Goal: Task Accomplishment & Management: Use online tool/utility

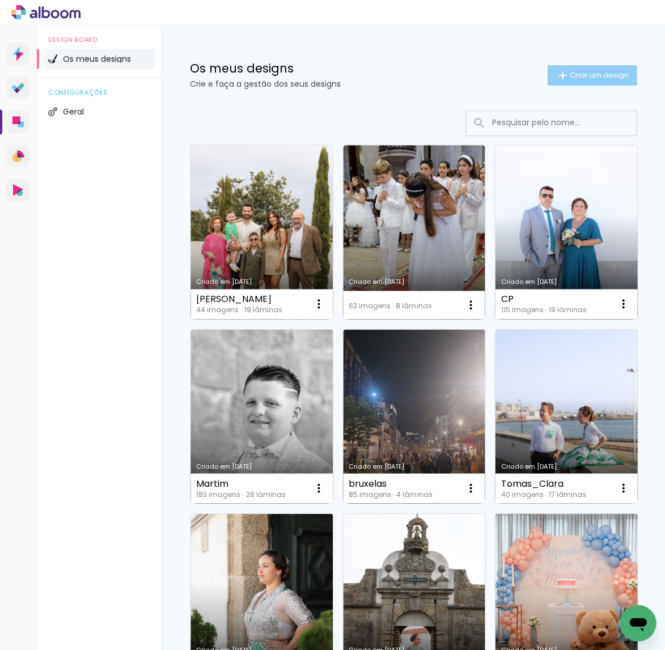
click at [595, 74] on span "Criar um design" at bounding box center [598, 74] width 59 height 7
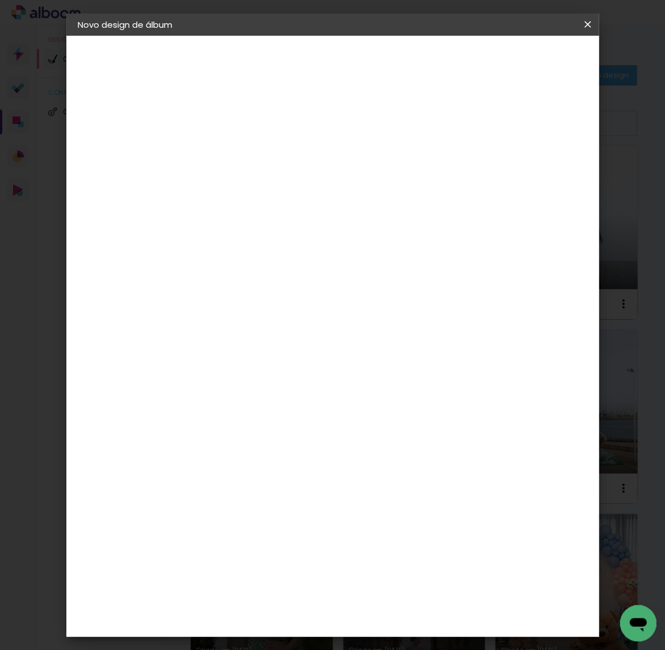
click at [263, 153] on input at bounding box center [263, 152] width 0 height 18
type input "[PERSON_NAME]"
type paper-input "[PERSON_NAME]"
drag, startPoint x: 551, startPoint y: 59, endPoint x: 493, endPoint y: 87, distance: 64.4
click at [0, 0] on slot "Avançar" at bounding box center [0, 0] width 0 height 0
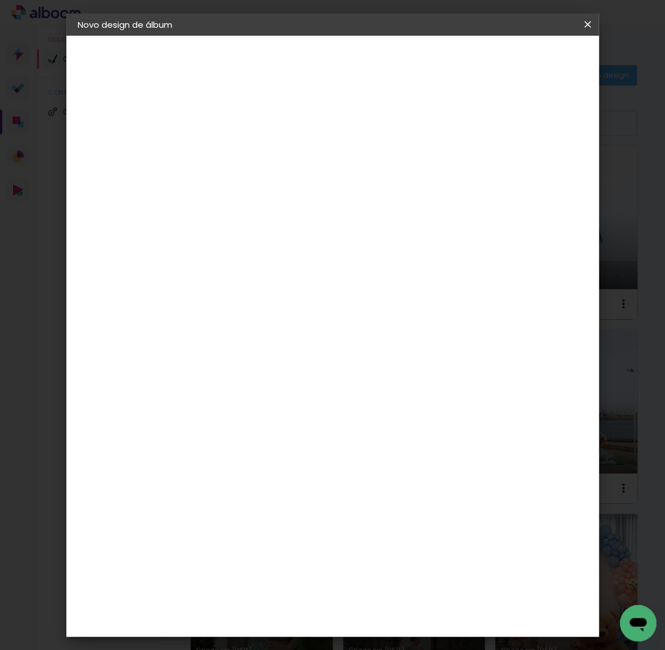
drag, startPoint x: 464, startPoint y: 181, endPoint x: 531, endPoint y: 95, distance: 109.4
click at [429, 181] on paper-item "Tamanho Livre" at bounding box center [386, 173] width 86 height 29
click at [446, 50] on header "Fornecedor Escolha um fornecedor ou avance com o tamanho livre. Voltar Avançar" at bounding box center [330, 79] width 232 height 86
drag, startPoint x: 570, startPoint y: 56, endPoint x: 537, endPoint y: 96, distance: 52.0
click at [429, 56] on paper-button "Avançar" at bounding box center [401, 59] width 56 height 19
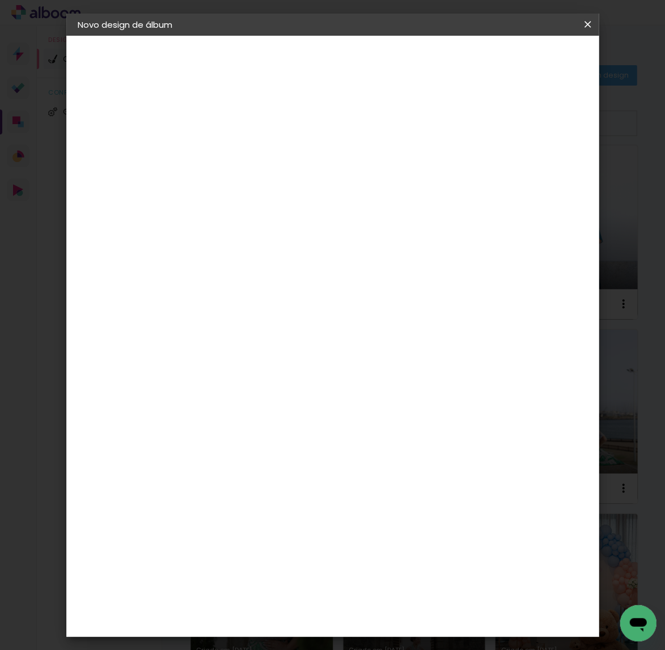
drag, startPoint x: 237, startPoint y: 268, endPoint x: 240, endPoint y: 277, distance: 9.0
click at [237, 268] on input "30" at bounding box center [227, 272] width 29 height 17
type input "0"
type input "25"
type paper-input "25"
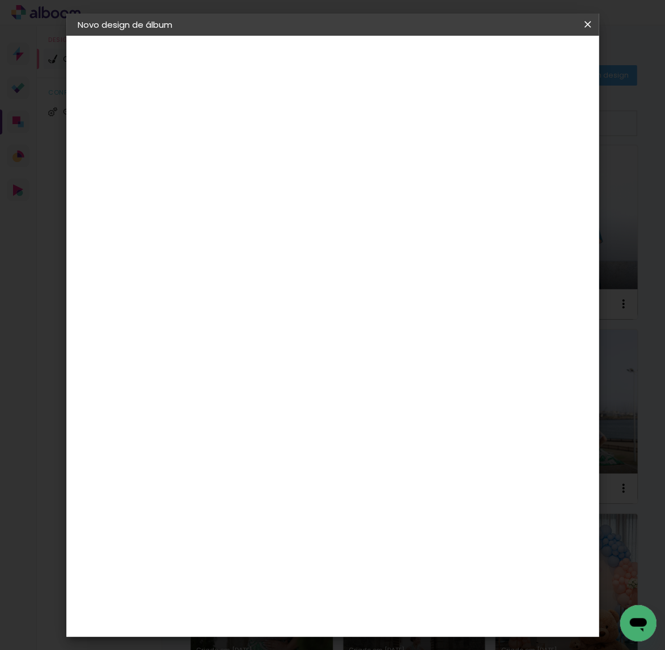
type input "6"
type input "50"
type paper-input "50"
click at [524, 64] on span "Iniciar design" at bounding box center [503, 64] width 41 height 16
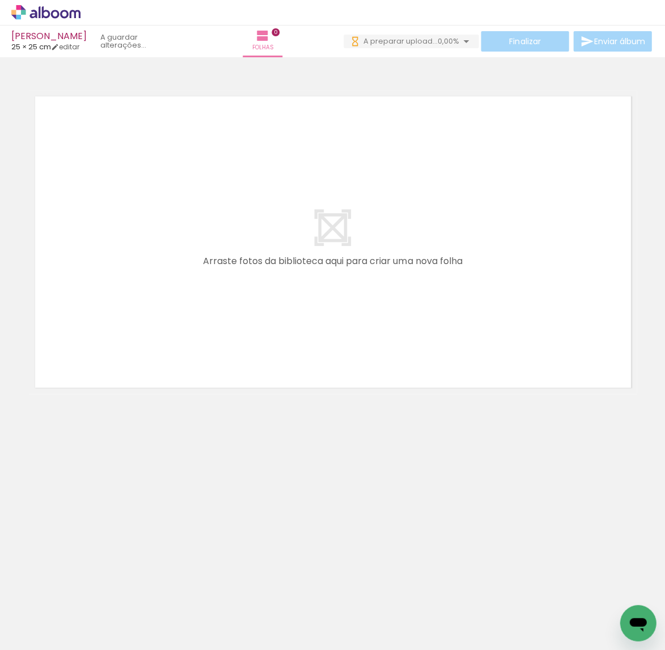
scroll to position [0, 241]
drag, startPoint x: 283, startPoint y: 554, endPoint x: 476, endPoint y: 233, distance: 375.0
click at [476, 233] on quentale-workspace at bounding box center [332, 325] width 665 height 650
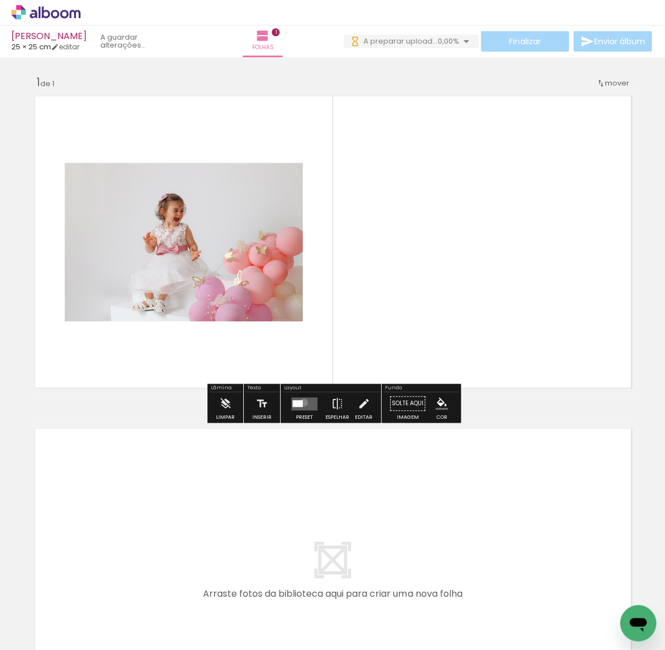
click at [301, 402] on quentale-layouter at bounding box center [304, 403] width 26 height 13
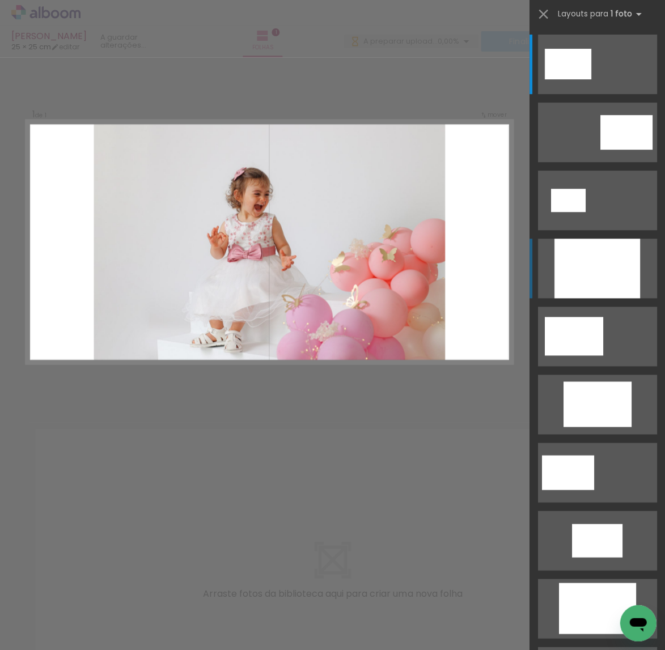
click at [583, 274] on div at bounding box center [597, 269] width 86 height 60
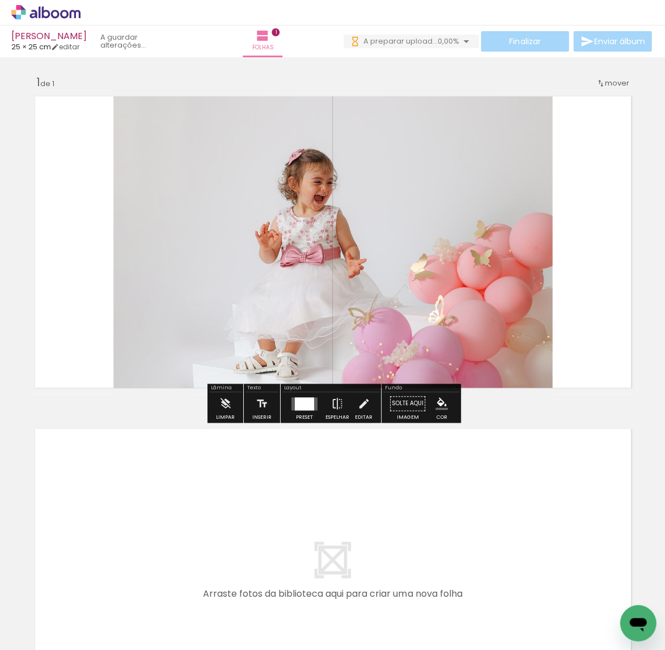
click at [455, 308] on quentale-photo at bounding box center [332, 242] width 439 height 304
drag, startPoint x: 363, startPoint y: 404, endPoint x: 363, endPoint y: 392, distance: 12.5
click at [363, 404] on iron-icon at bounding box center [363, 403] width 12 height 23
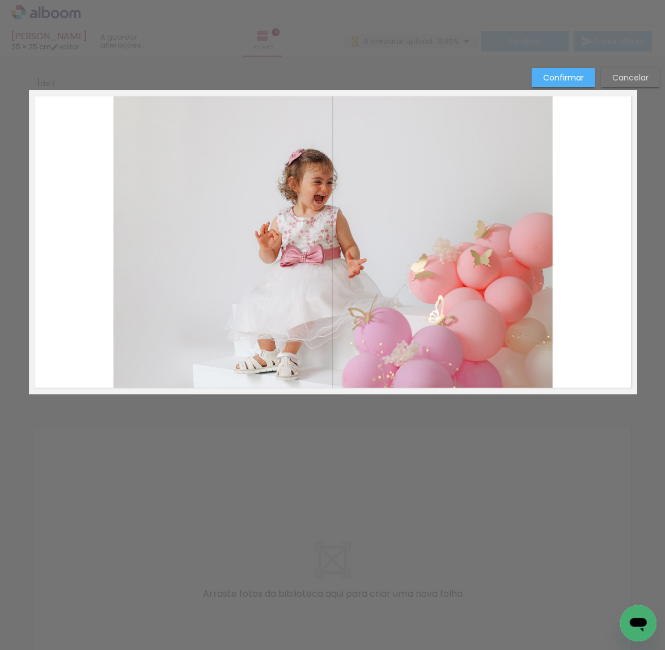
click at [356, 360] on album-spread "1 de 1" at bounding box center [333, 242] width 608 height 304
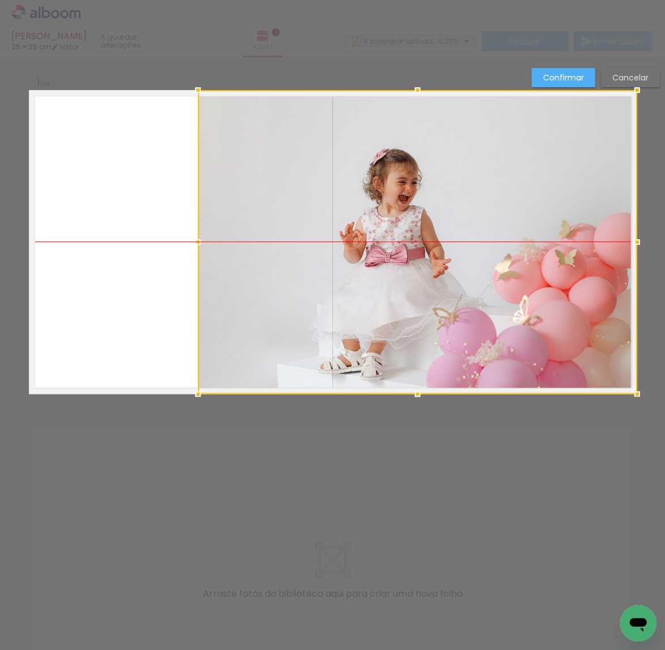
drag, startPoint x: 347, startPoint y: 357, endPoint x: 473, endPoint y: 238, distance: 172.8
click at [450, 355] on div at bounding box center [417, 242] width 439 height 304
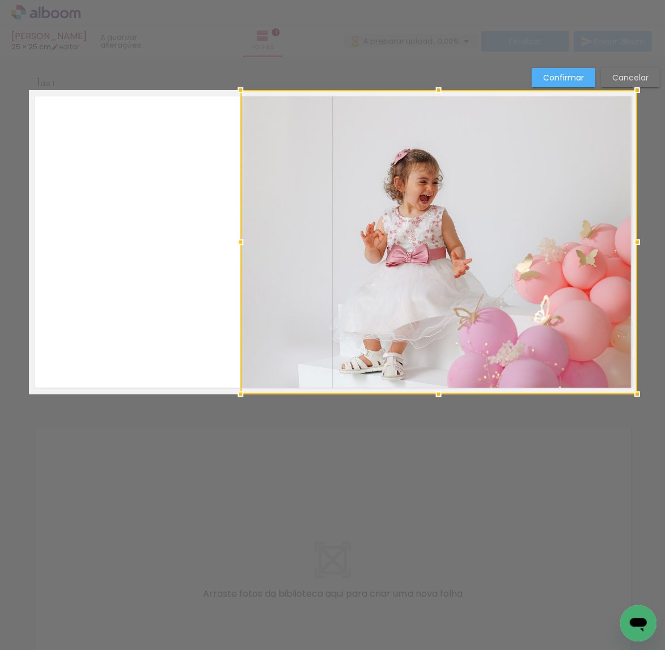
drag, startPoint x: 196, startPoint y: 244, endPoint x: 213, endPoint y: 243, distance: 17.0
click at [213, 243] on album-spread "1 de 1" at bounding box center [333, 242] width 608 height 304
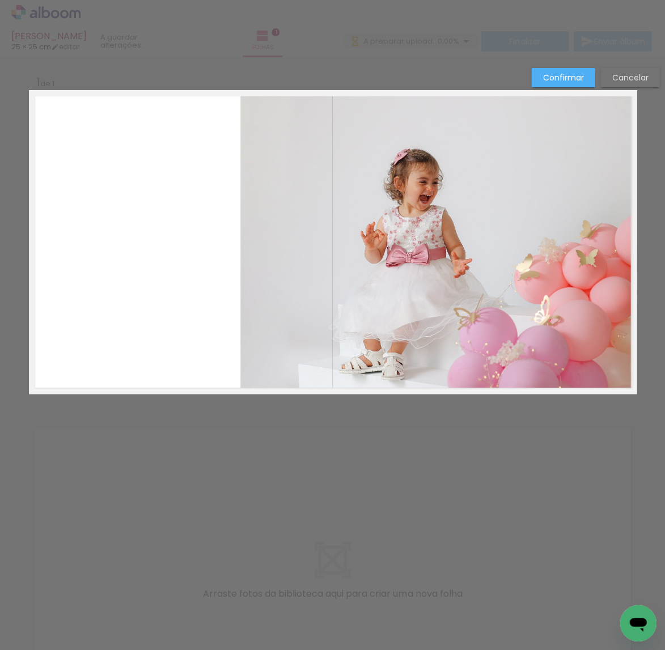
click at [535, 91] on quentale-photo at bounding box center [438, 242] width 396 height 304
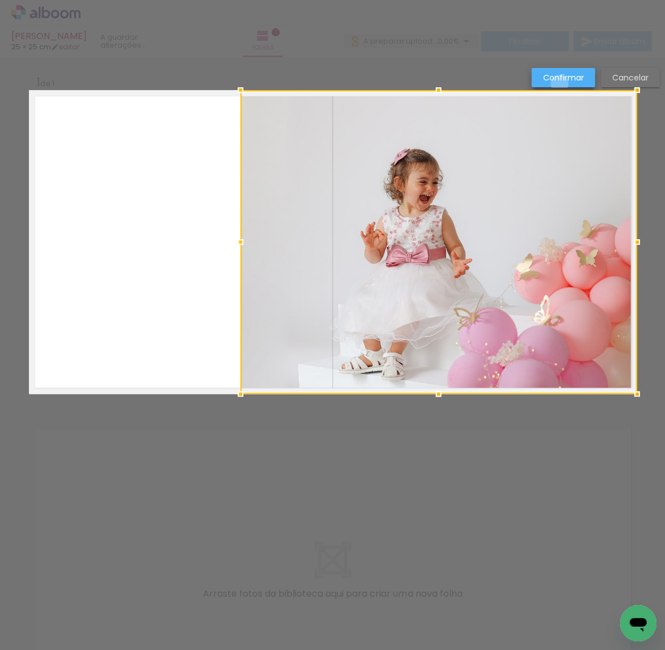
click at [559, 84] on paper-button "Confirmar" at bounding box center [562, 77] width 63 height 19
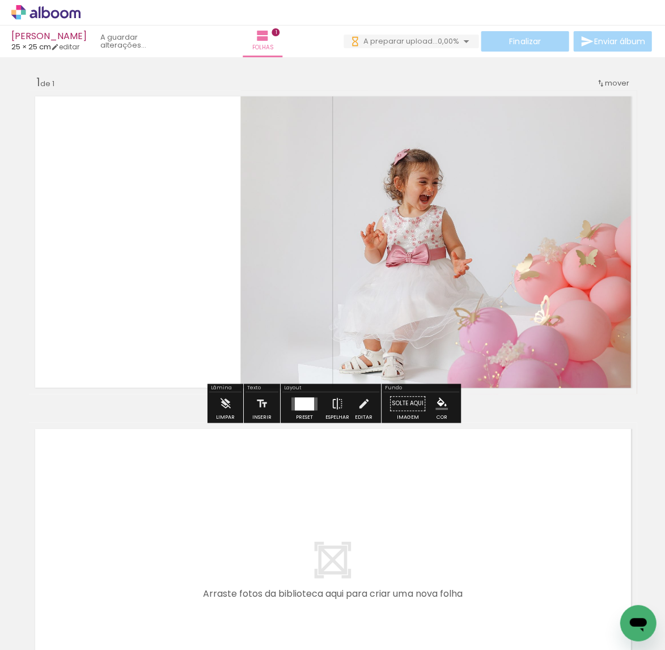
click at [0, 0] on slot "P&B" at bounding box center [0, 0] width 0 height 0
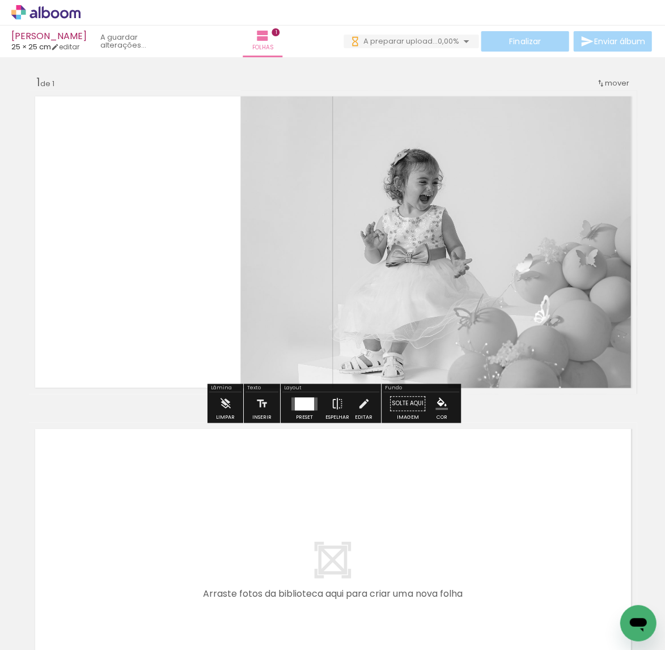
click at [493, 78] on div "Inserir folha 1 de 1" at bounding box center [332, 393] width 665 height 665
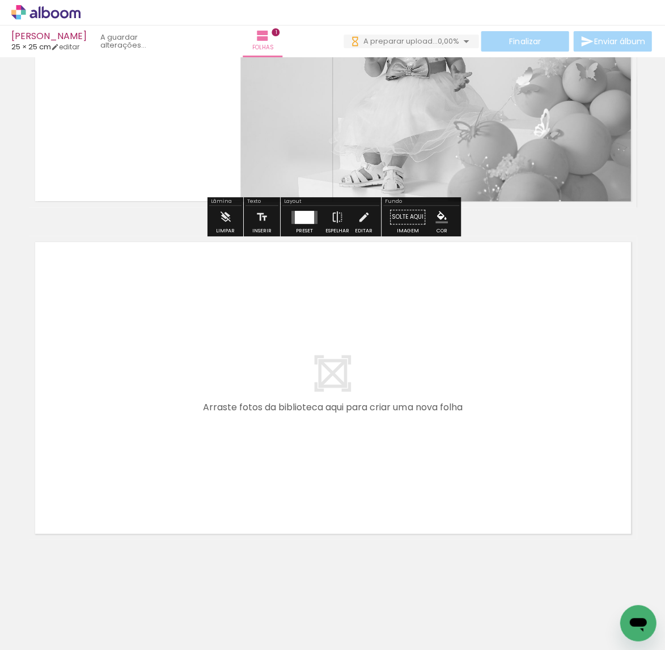
scroll to position [0, 442]
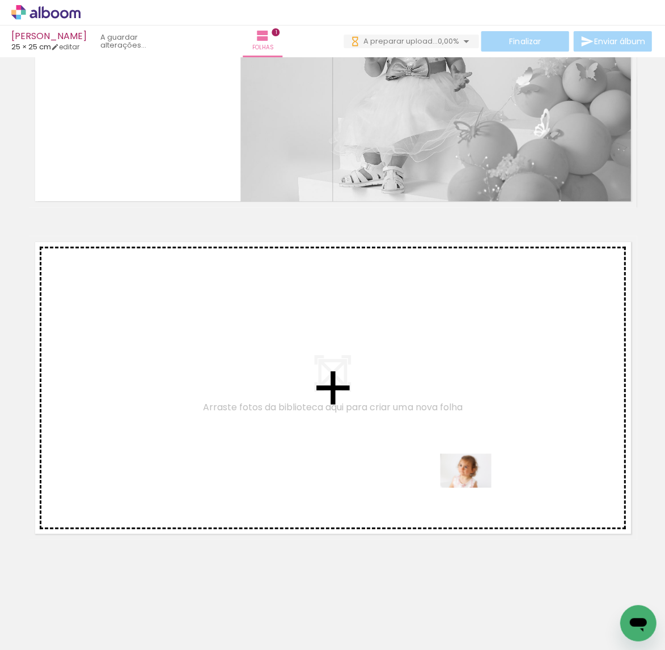
drag, startPoint x: 445, startPoint y: 618, endPoint x: 474, endPoint y: 487, distance: 133.4
click at [474, 487] on quentale-workspace at bounding box center [332, 325] width 665 height 650
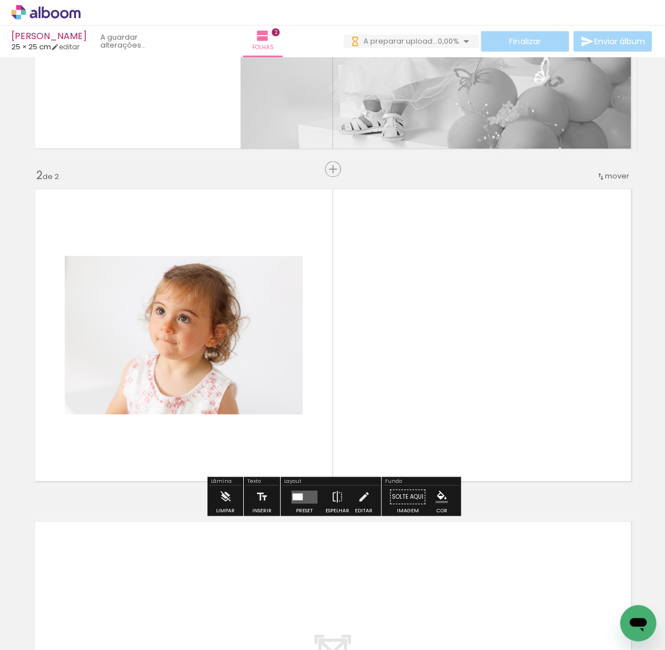
scroll to position [256, 0]
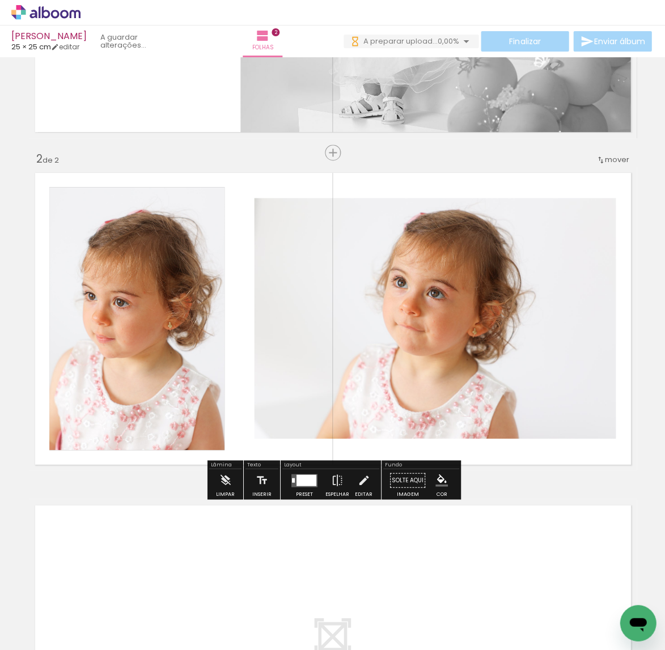
drag, startPoint x: 380, startPoint y: 585, endPoint x: 417, endPoint y: 370, distance: 218.5
click at [417, 370] on quentale-workspace at bounding box center [332, 325] width 665 height 650
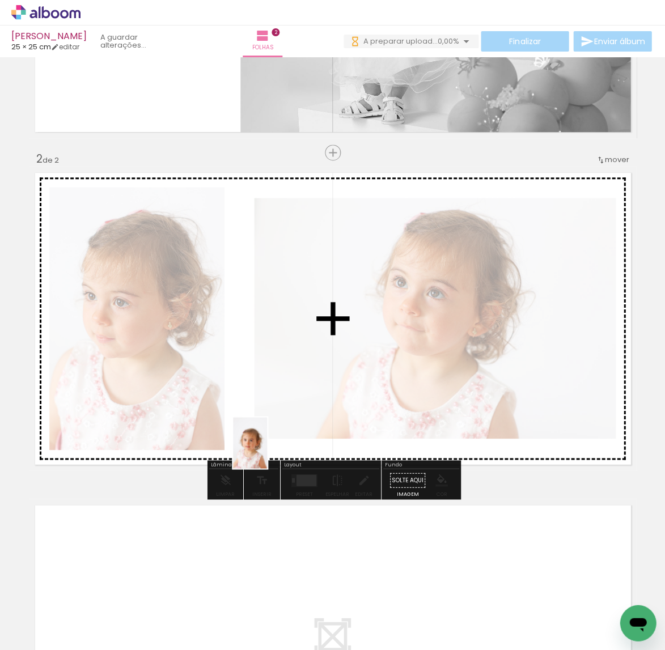
drag, startPoint x: 307, startPoint y: 592, endPoint x: 267, endPoint y: 451, distance: 146.6
click at [267, 451] on quentale-workspace at bounding box center [332, 325] width 665 height 650
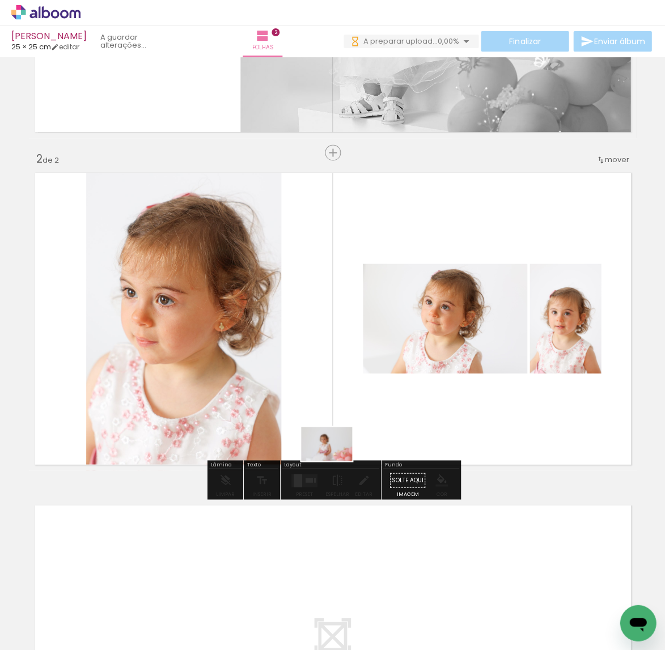
drag, startPoint x: 248, startPoint y: 611, endPoint x: 335, endPoint y: 461, distance: 173.4
click at [335, 461] on quentale-workspace at bounding box center [332, 325] width 665 height 650
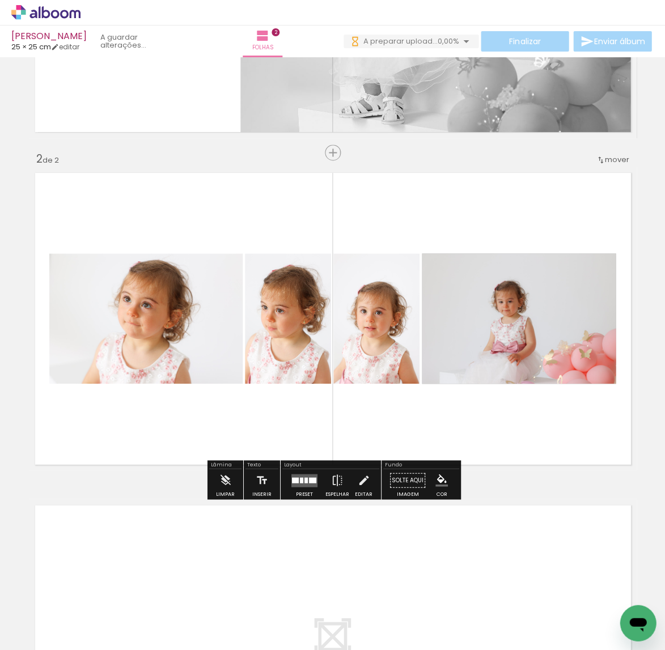
drag, startPoint x: 257, startPoint y: 592, endPoint x: 368, endPoint y: 391, distance: 229.8
click at [368, 391] on quentale-workspace at bounding box center [332, 325] width 665 height 650
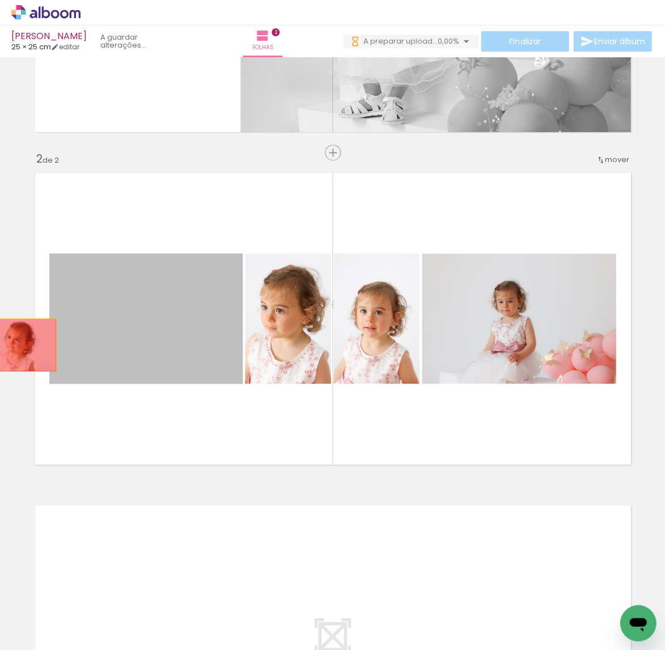
drag, startPoint x: 111, startPoint y: 313, endPoint x: 17, endPoint y: 345, distance: 98.8
click at [17, 345] on div "Inserir folha 1 de 2 Inserir folha 2 de 2" at bounding box center [332, 304] width 665 height 997
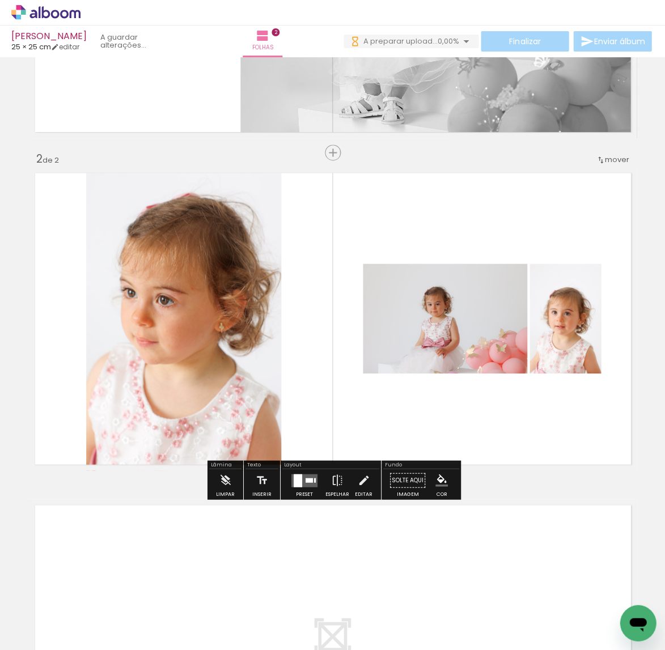
click at [306, 479] on div at bounding box center [308, 479] width 7 height 5
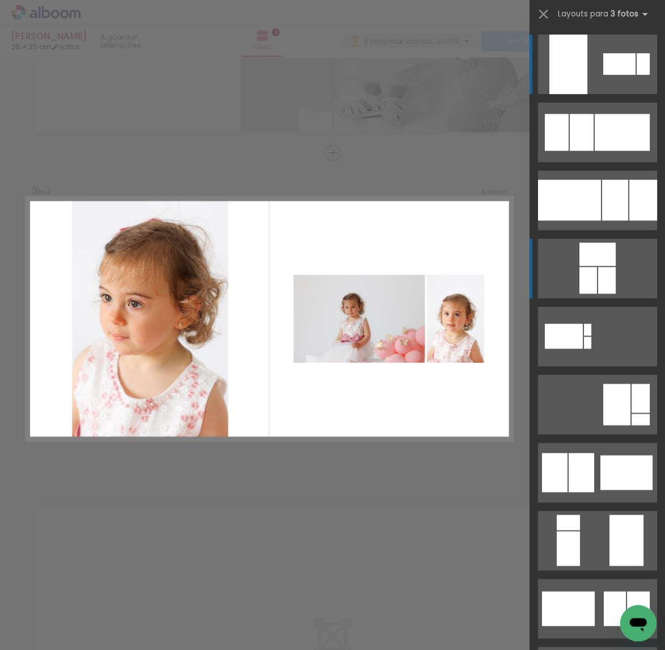
scroll to position [256, 0]
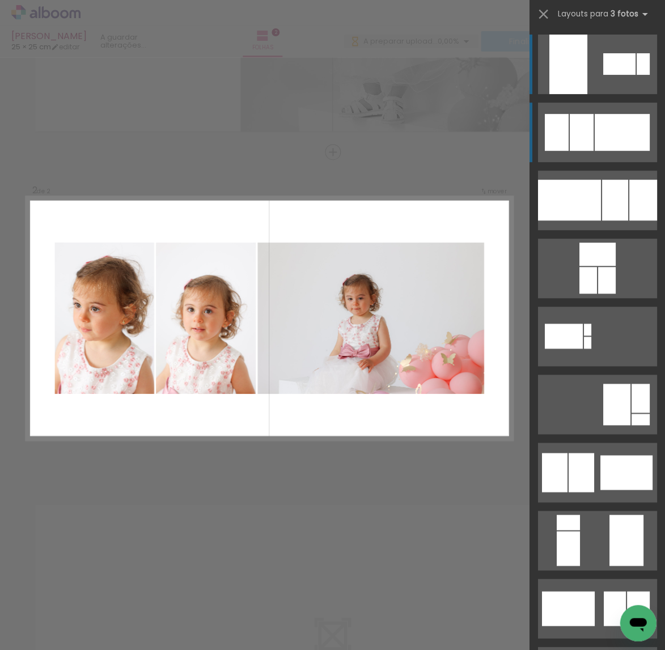
click at [591, 140] on div at bounding box center [581, 132] width 24 height 37
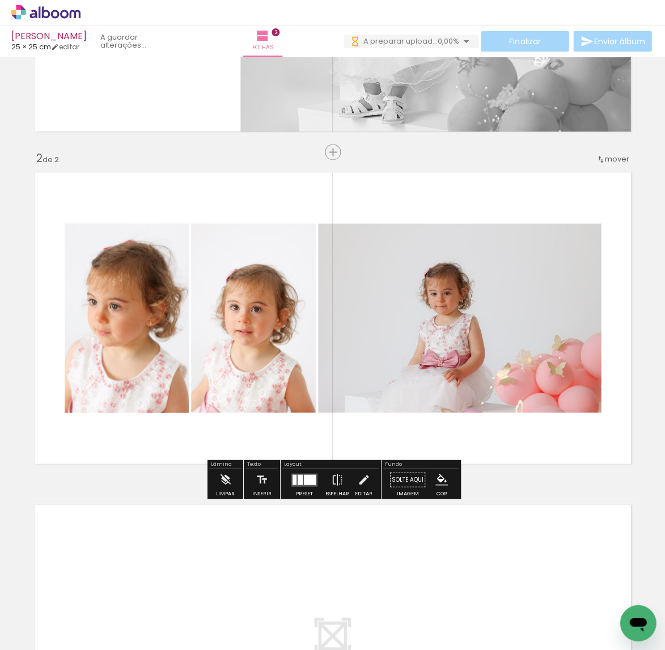
click at [301, 487] on div at bounding box center [304, 479] width 31 height 23
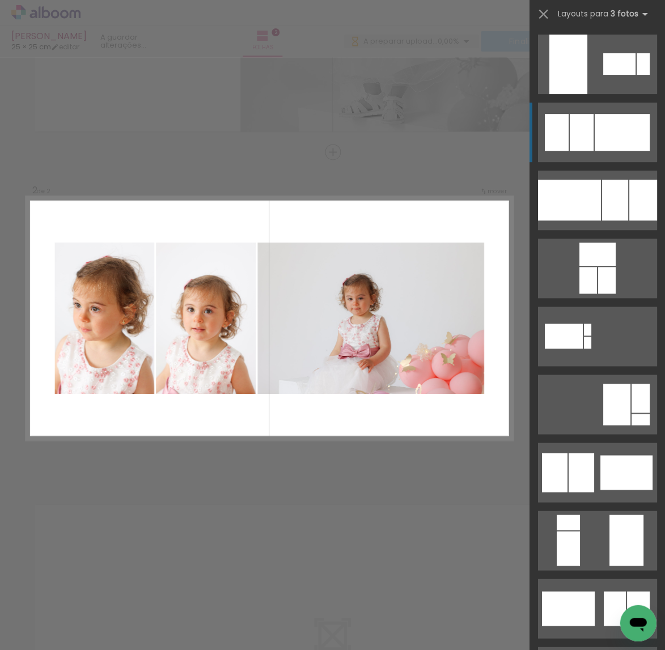
scroll to position [68, 0]
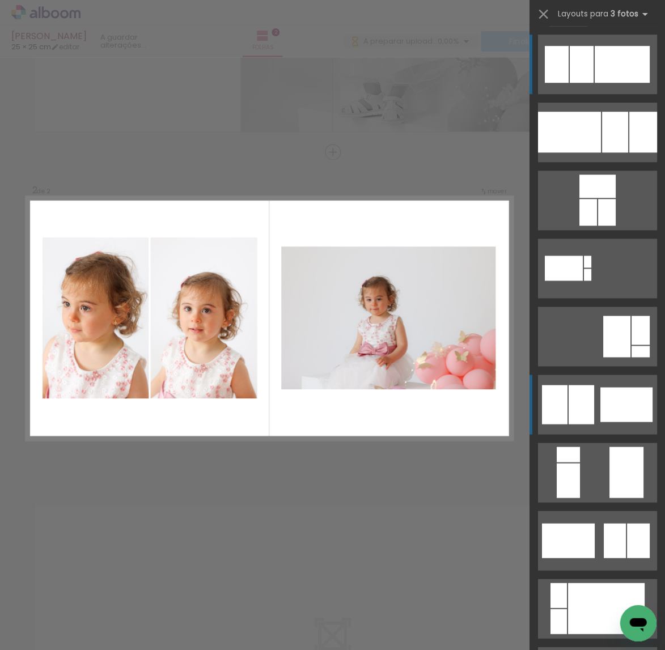
click at [601, 396] on div at bounding box center [626, 404] width 52 height 35
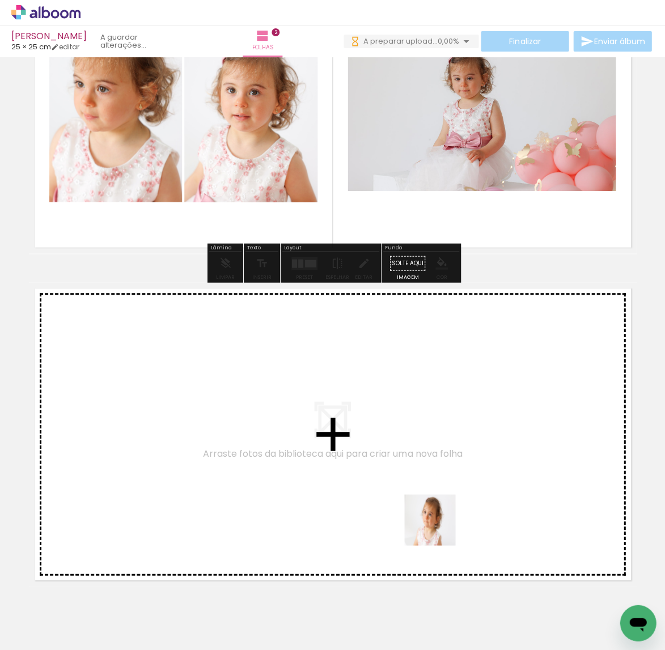
drag, startPoint x: 436, startPoint y: 594, endPoint x: 438, endPoint y: 527, distance: 67.5
click at [438, 527] on quentale-workspace at bounding box center [332, 325] width 665 height 650
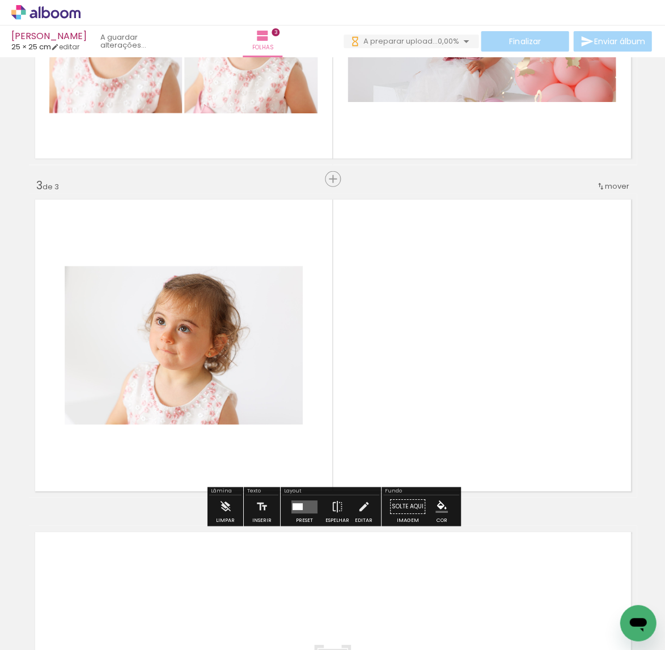
scroll to position [588, 0]
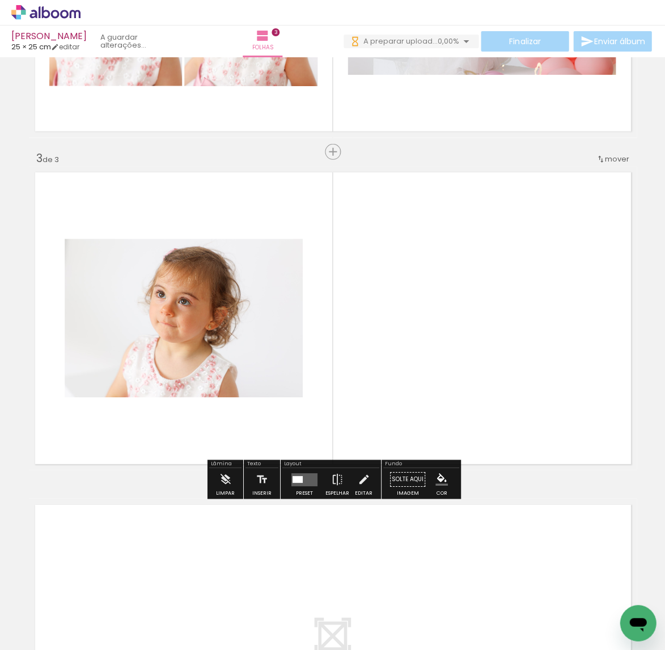
click at [303, 487] on div at bounding box center [304, 479] width 31 height 23
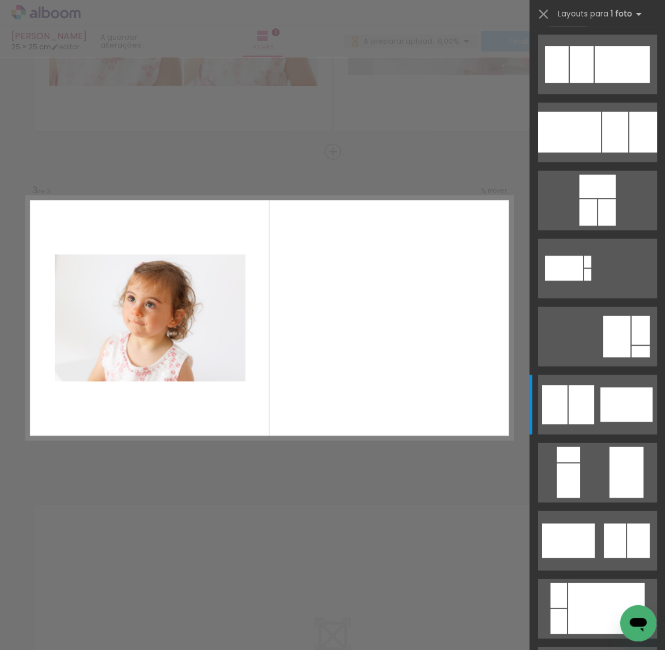
scroll to position [0, 0]
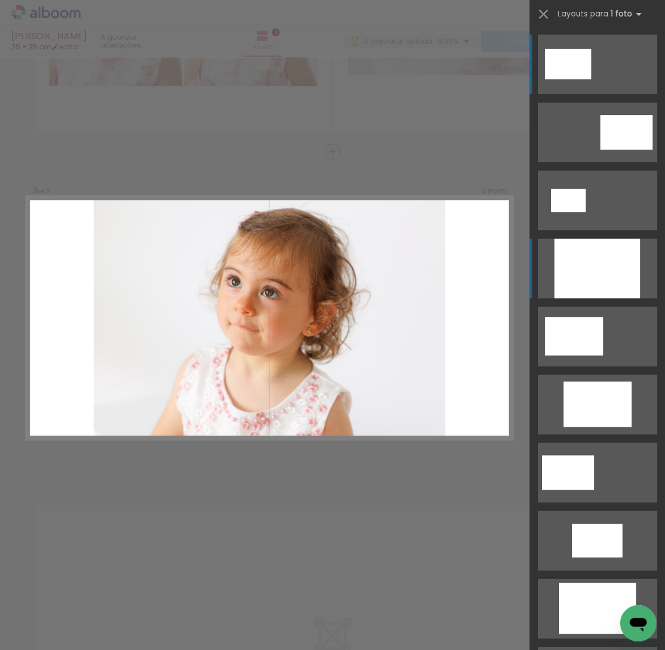
click at [591, 280] on div at bounding box center [597, 269] width 86 height 60
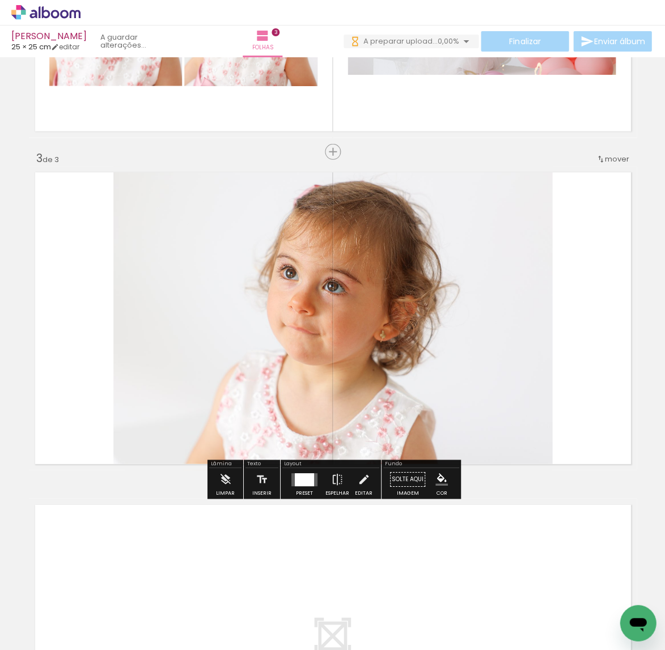
click at [357, 481] on iron-icon at bounding box center [363, 479] width 12 height 23
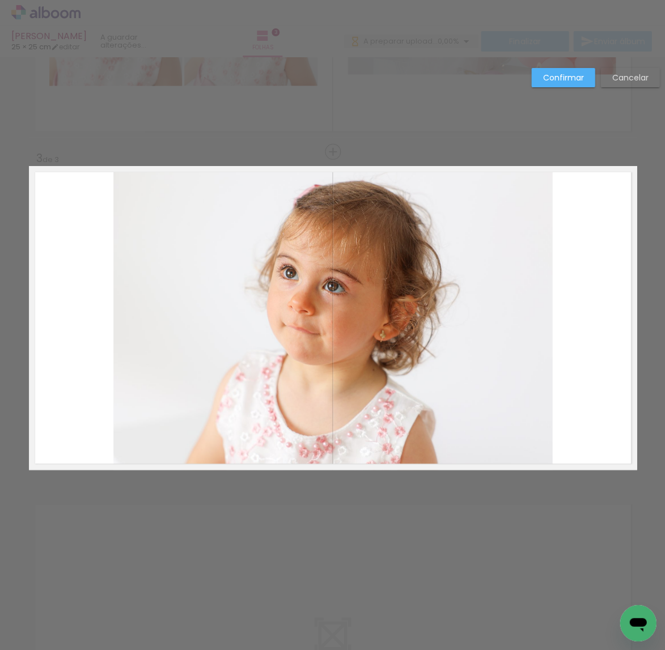
click at [382, 440] on quentale-photo at bounding box center [332, 318] width 439 height 304
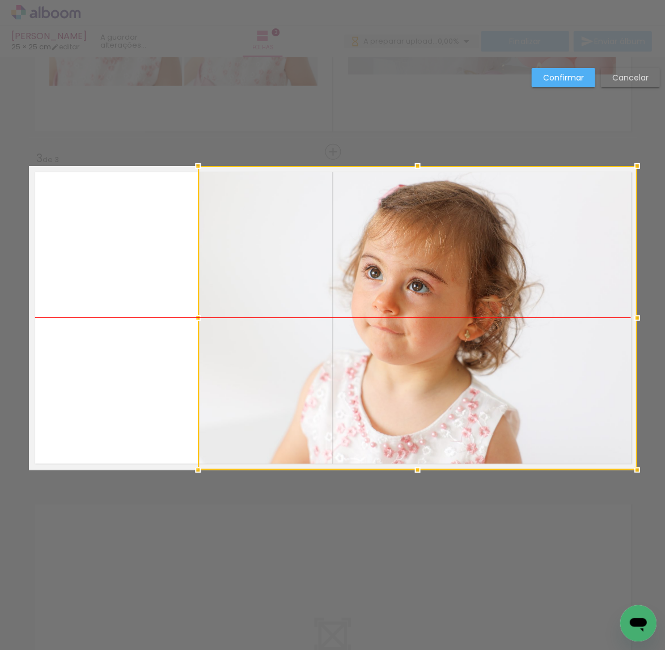
drag, startPoint x: 404, startPoint y: 426, endPoint x: 530, endPoint y: 425, distance: 125.8
click at [530, 425] on div at bounding box center [417, 318] width 439 height 304
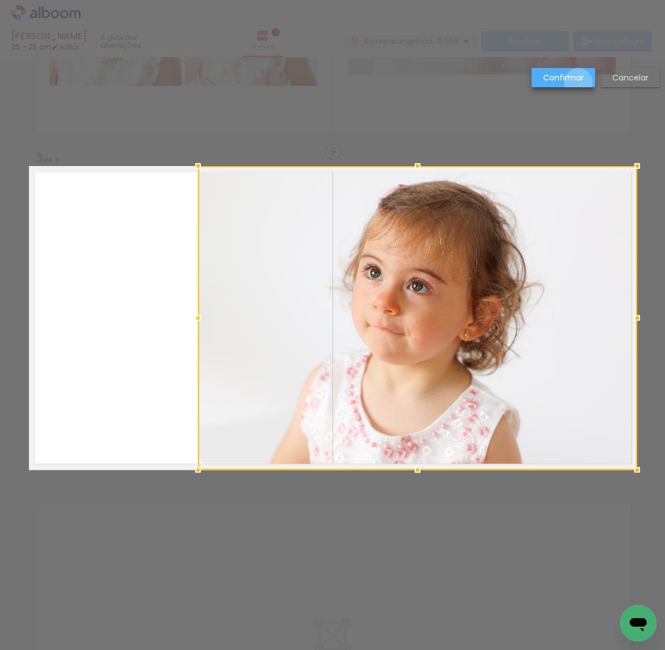
click at [578, 83] on paper-button "Confirmar" at bounding box center [562, 77] width 63 height 19
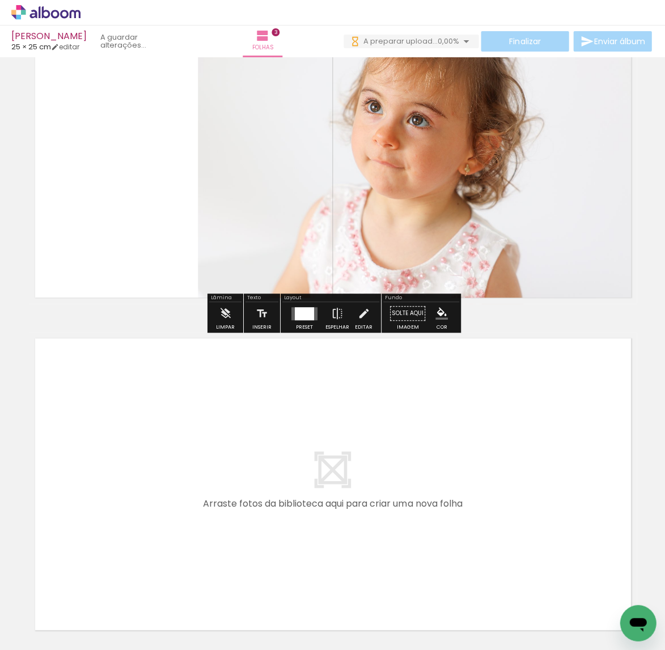
scroll to position [0, 699]
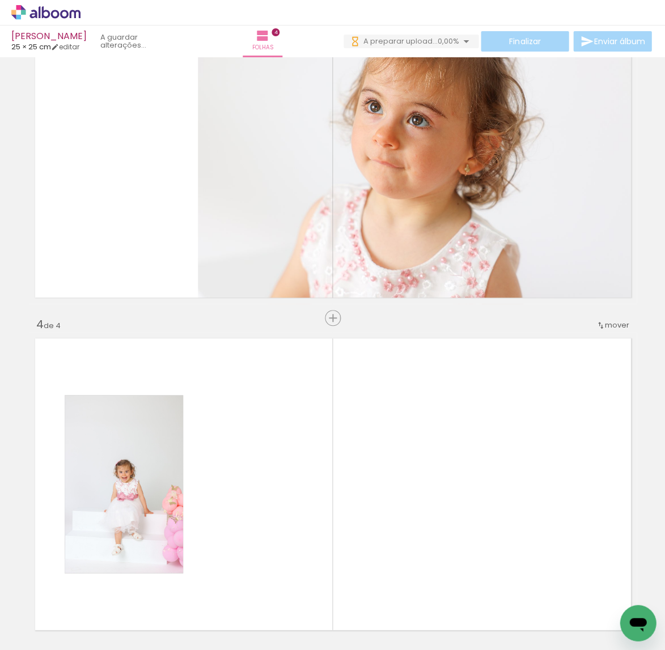
drag, startPoint x: 373, startPoint y: 621, endPoint x: 379, endPoint y: 515, distance: 105.5
click at [379, 515] on quentale-workspace at bounding box center [332, 325] width 665 height 650
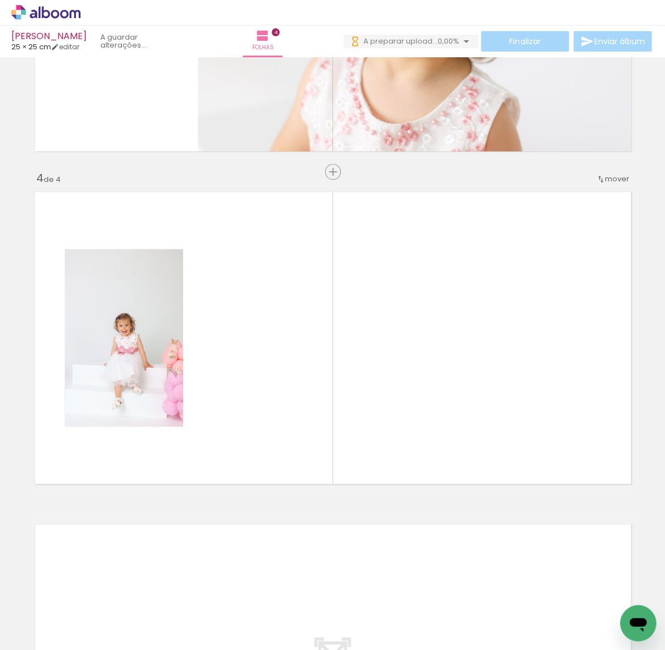
scroll to position [920, 0]
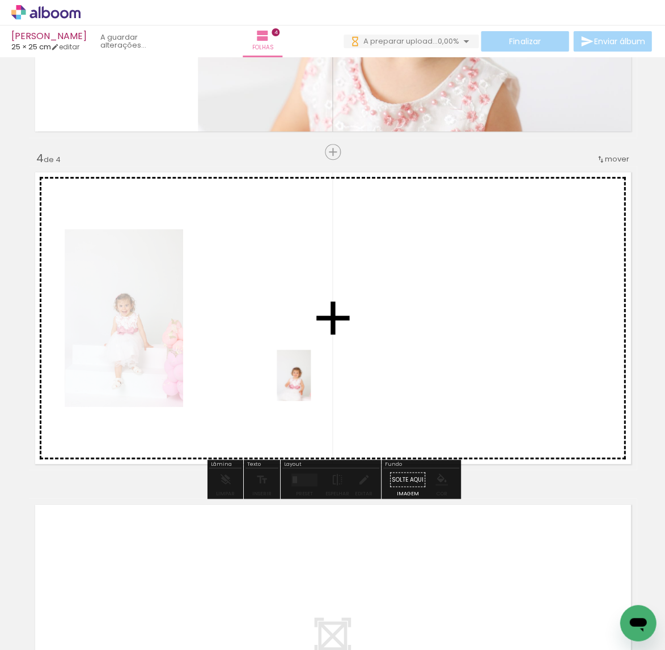
drag, startPoint x: 313, startPoint y: 498, endPoint x: 283, endPoint y: 494, distance: 30.9
click at [311, 385] on quentale-workspace at bounding box center [332, 325] width 665 height 650
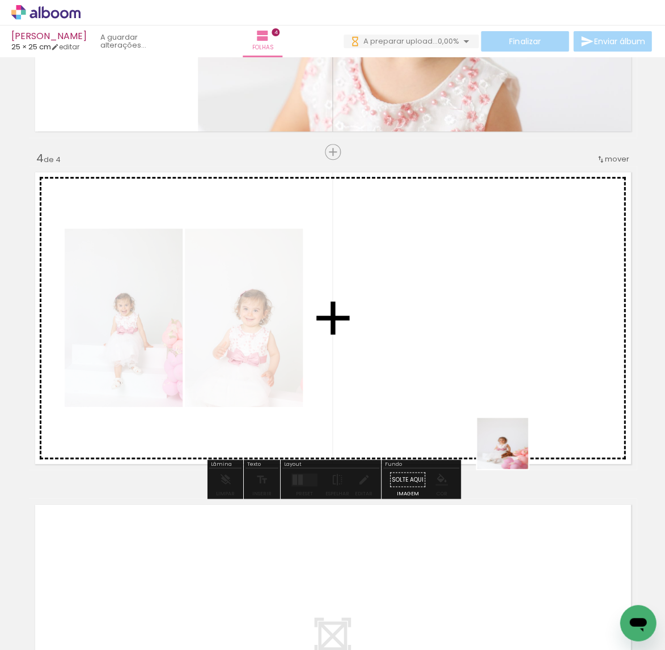
drag, startPoint x: 509, startPoint y: 487, endPoint x: 511, endPoint y: 417, distance: 70.3
click at [511, 417] on quentale-workspace at bounding box center [332, 325] width 665 height 650
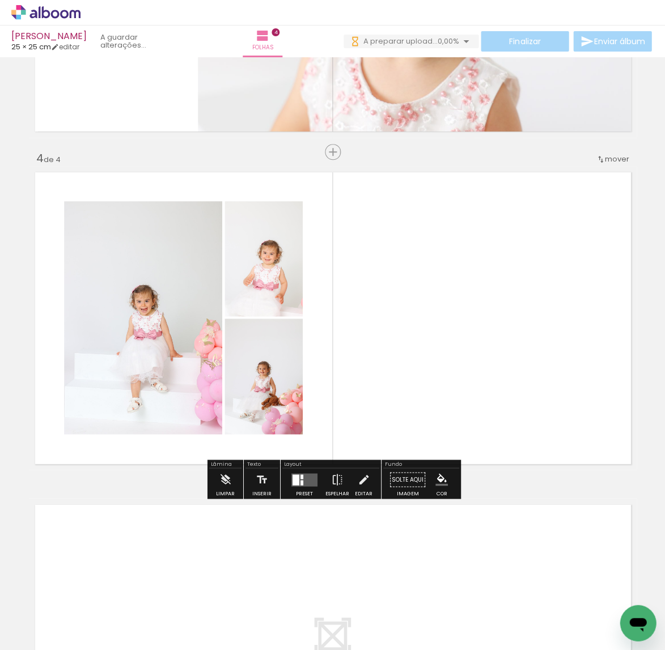
click at [304, 483] on quentale-layouter at bounding box center [304, 479] width 26 height 13
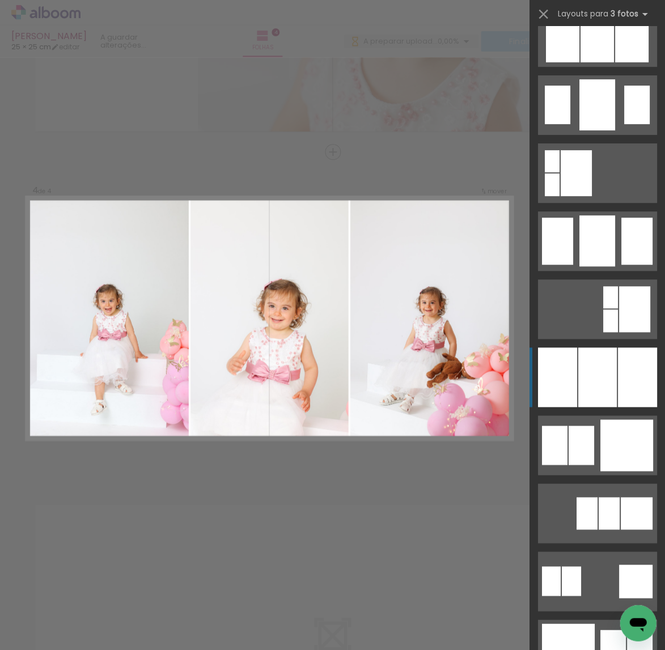
scroll to position [803, 0]
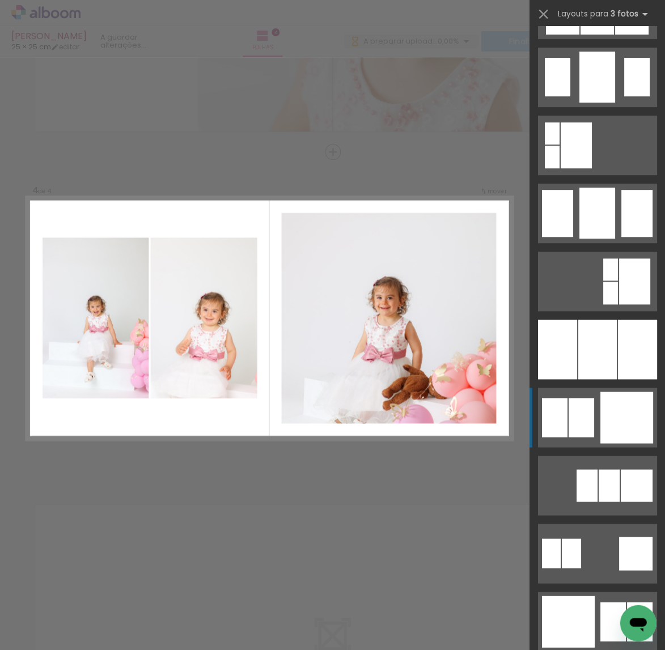
click at [610, 425] on div at bounding box center [626, 418] width 53 height 52
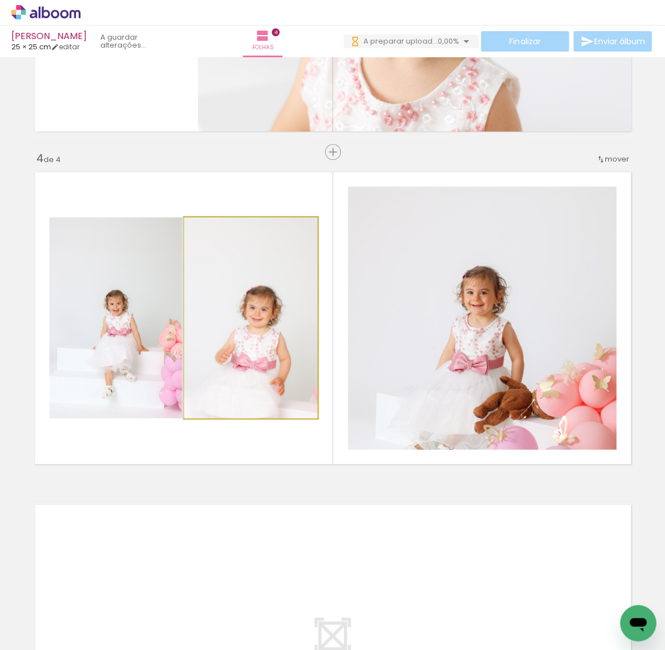
drag, startPoint x: 292, startPoint y: 367, endPoint x: 283, endPoint y: 347, distance: 22.1
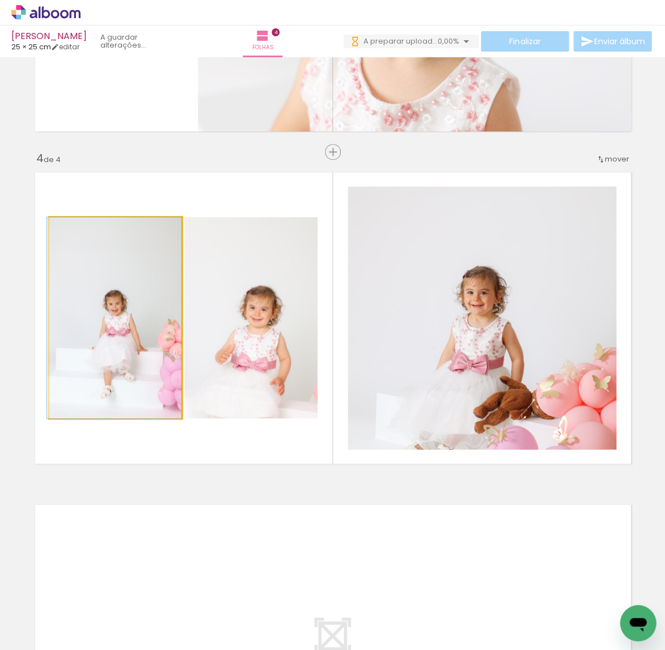
drag, startPoint x: 117, startPoint y: 334, endPoint x: 136, endPoint y: 335, distance: 18.7
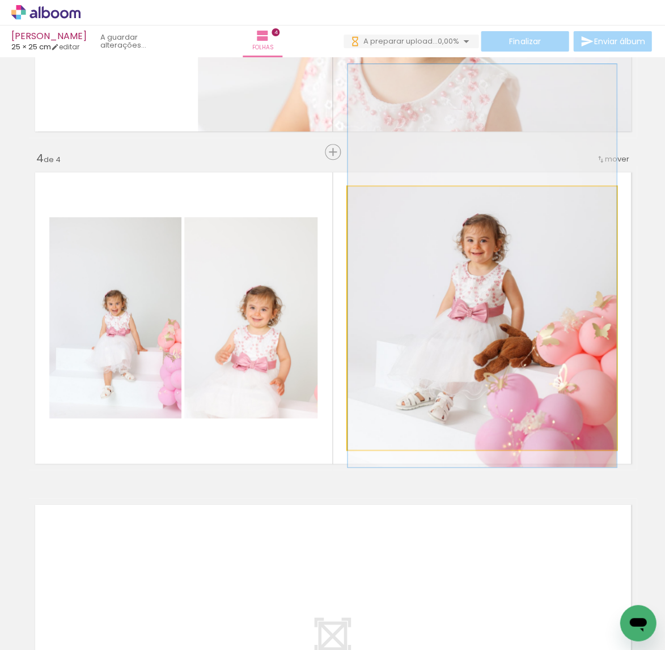
drag, startPoint x: 425, startPoint y: 362, endPoint x: 431, endPoint y: 309, distance: 52.5
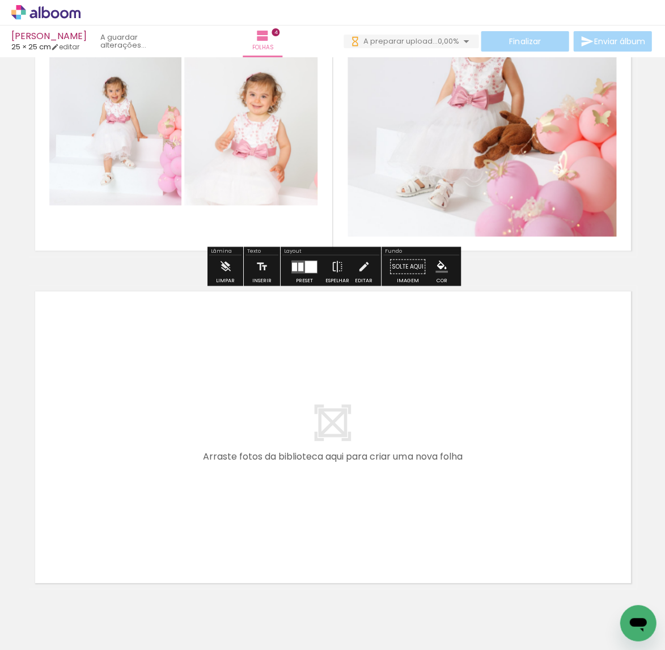
scroll to position [1140, 0]
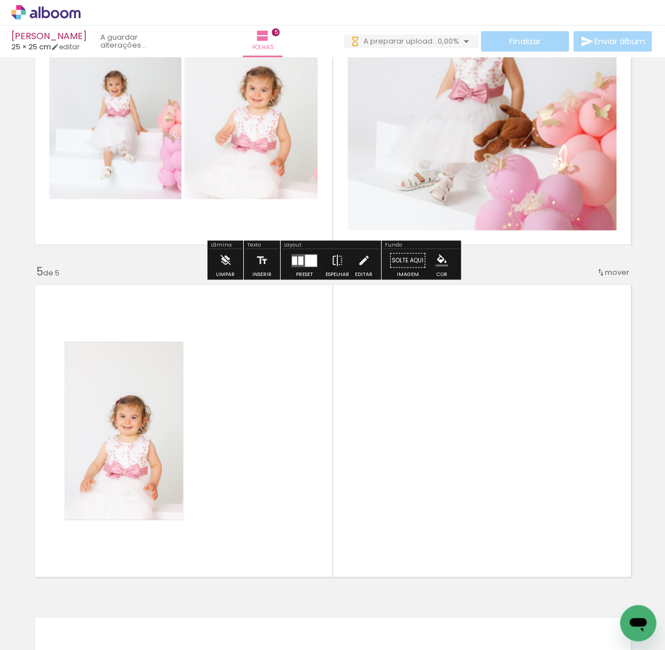
drag, startPoint x: 265, startPoint y: 506, endPoint x: 270, endPoint y: 482, distance: 24.9
click at [270, 482] on quentale-workspace at bounding box center [332, 325] width 665 height 650
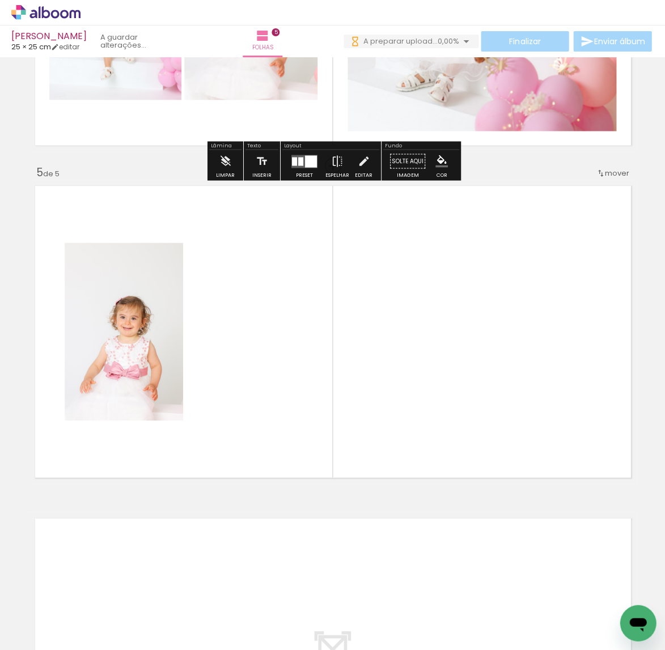
scroll to position [1253, 0]
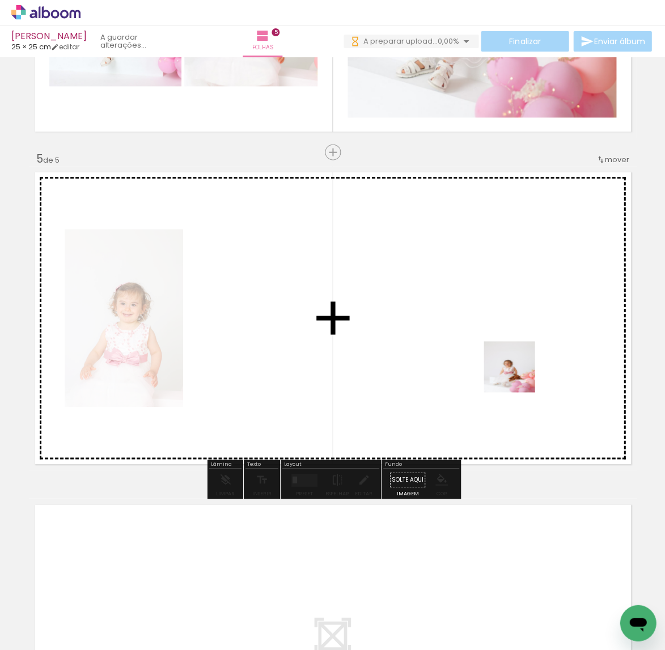
drag, startPoint x: 568, startPoint y: 613, endPoint x: 516, endPoint y: 372, distance: 246.6
click at [516, 372] on quentale-workspace at bounding box center [332, 325] width 665 height 650
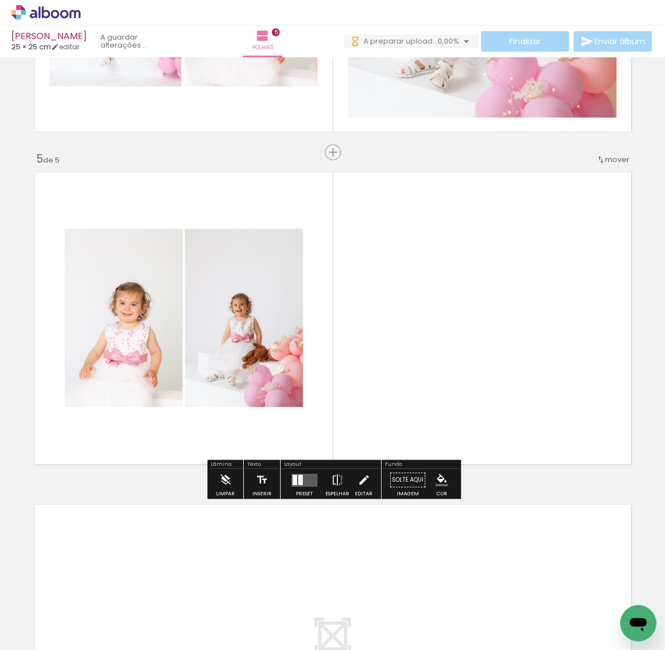
scroll to position [0, 115]
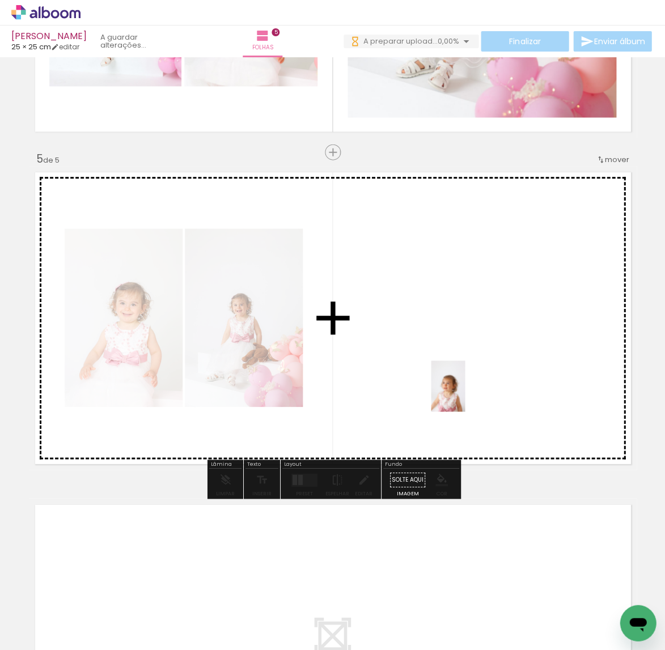
drag, startPoint x: 256, startPoint y: 618, endPoint x: 465, endPoint y: 394, distance: 306.4
click at [465, 394] on quentale-workspace at bounding box center [332, 325] width 665 height 650
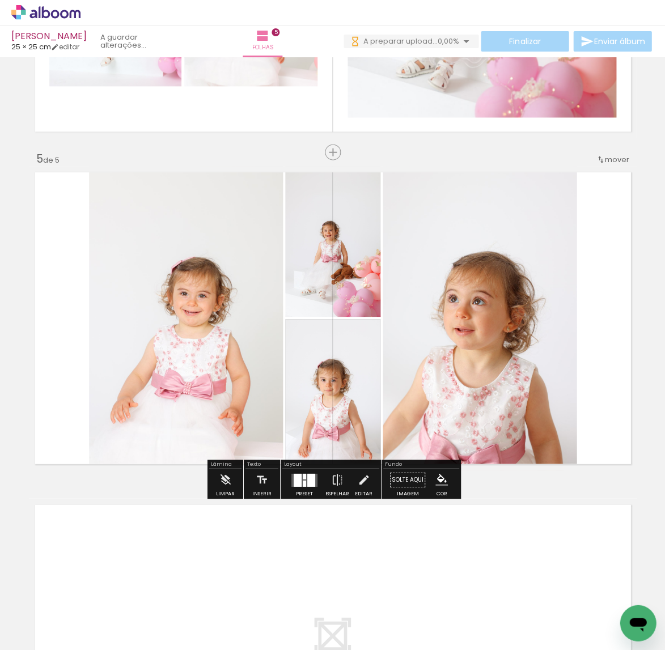
drag, startPoint x: 326, startPoint y: 603, endPoint x: 393, endPoint y: 410, distance: 203.8
click at [393, 410] on quentale-workspace at bounding box center [332, 325] width 665 height 650
click at [303, 477] on div at bounding box center [304, 476] width 3 height 6
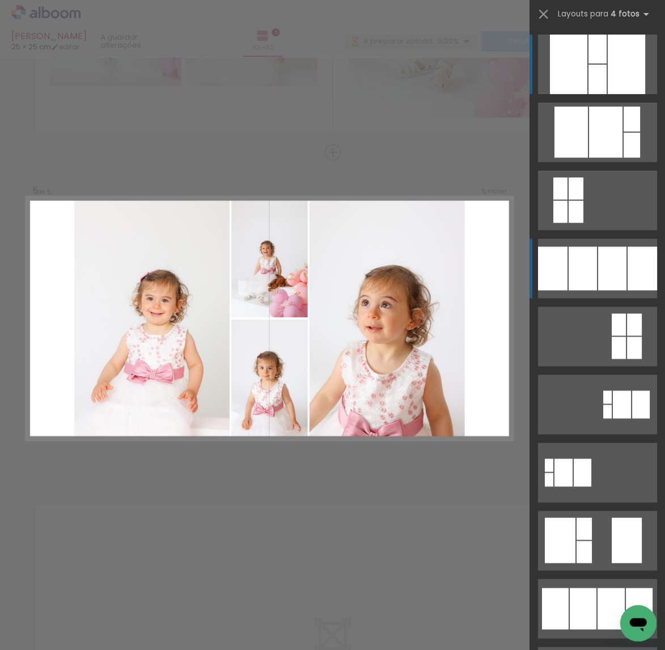
scroll to position [1252, 0]
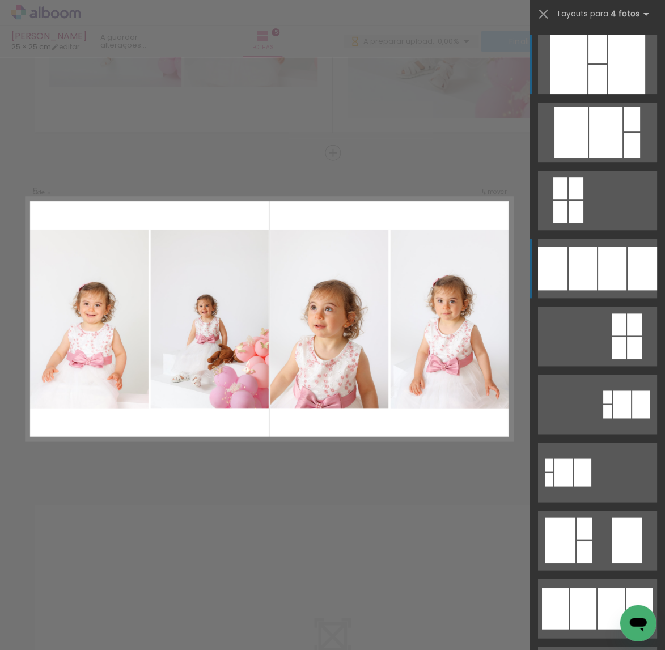
click at [633, 277] on div at bounding box center [641, 269] width 29 height 44
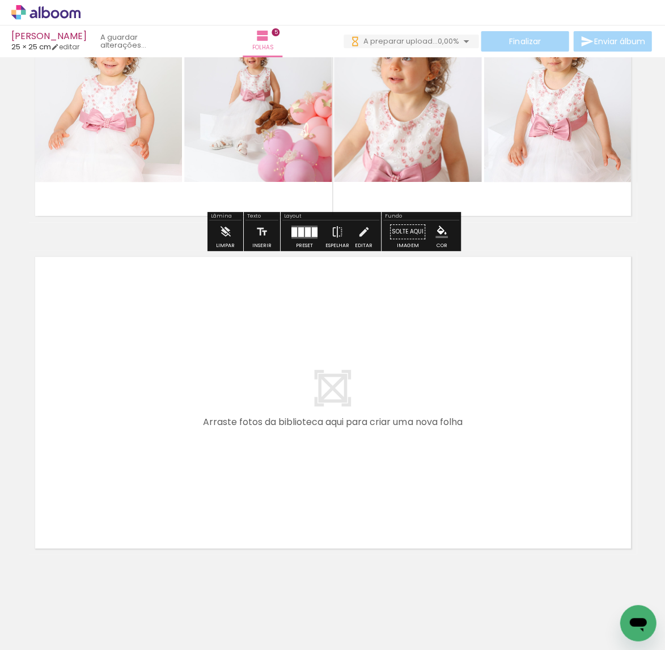
scroll to position [0, 0]
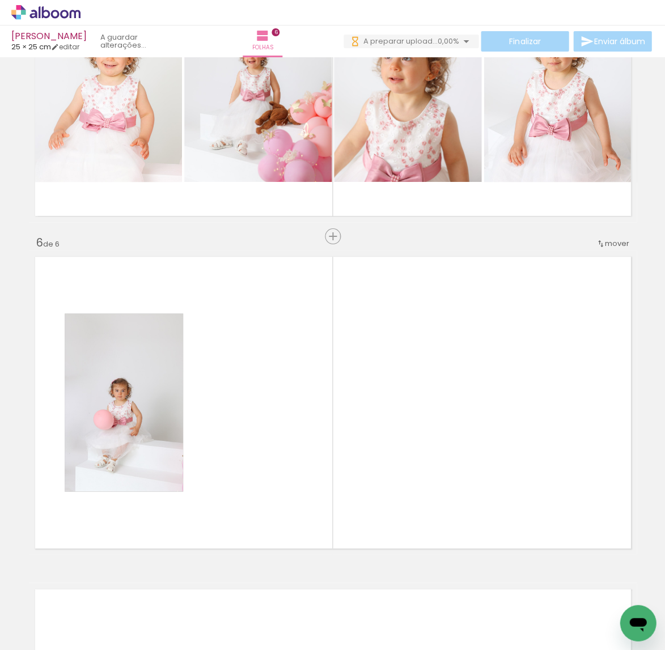
drag, startPoint x: 125, startPoint y: 541, endPoint x: 147, endPoint y: 452, distance: 92.2
click at [147, 452] on quentale-workspace at bounding box center [332, 325] width 665 height 650
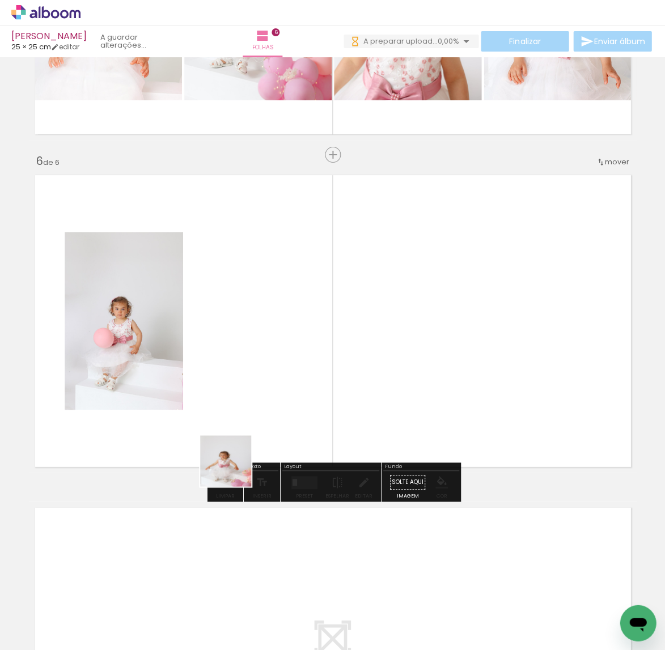
scroll to position [1584, 0]
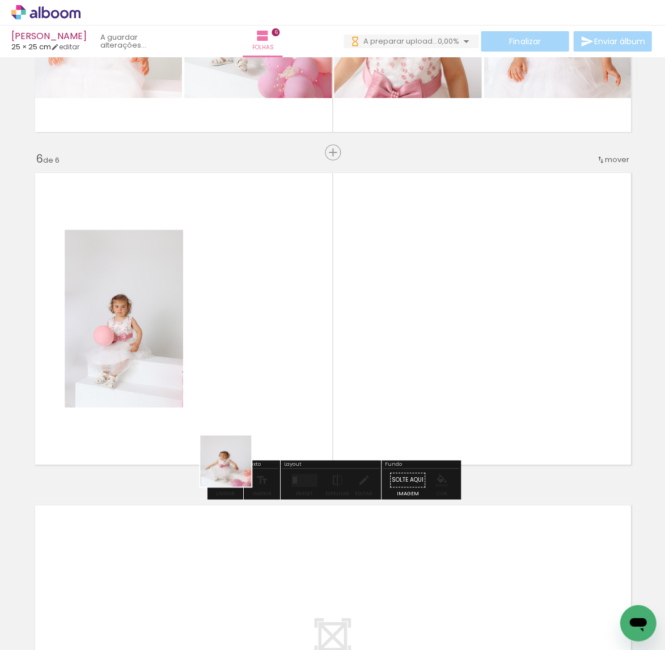
drag, startPoint x: 177, startPoint y: 612, endPoint x: 251, endPoint y: 468, distance: 161.0
click at [265, 412] on quentale-workspace at bounding box center [332, 325] width 665 height 650
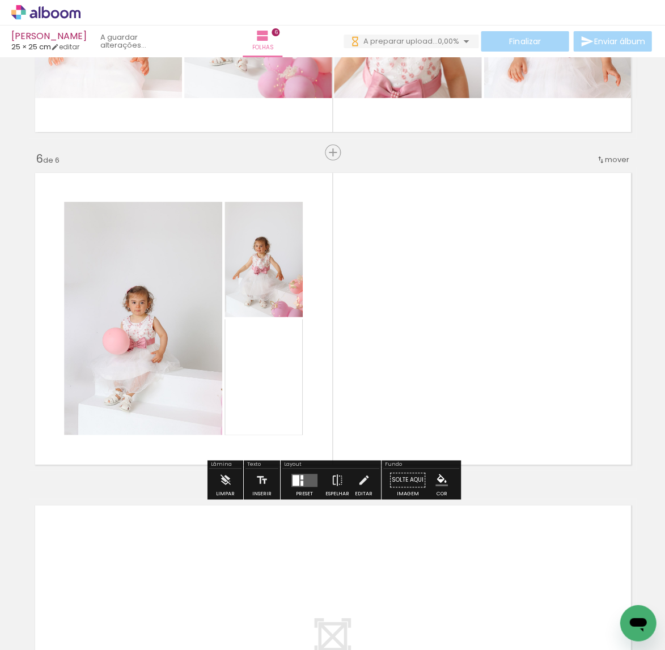
drag, startPoint x: 239, startPoint y: 600, endPoint x: 416, endPoint y: 385, distance: 278.2
click at [416, 385] on quentale-workspace at bounding box center [332, 325] width 665 height 650
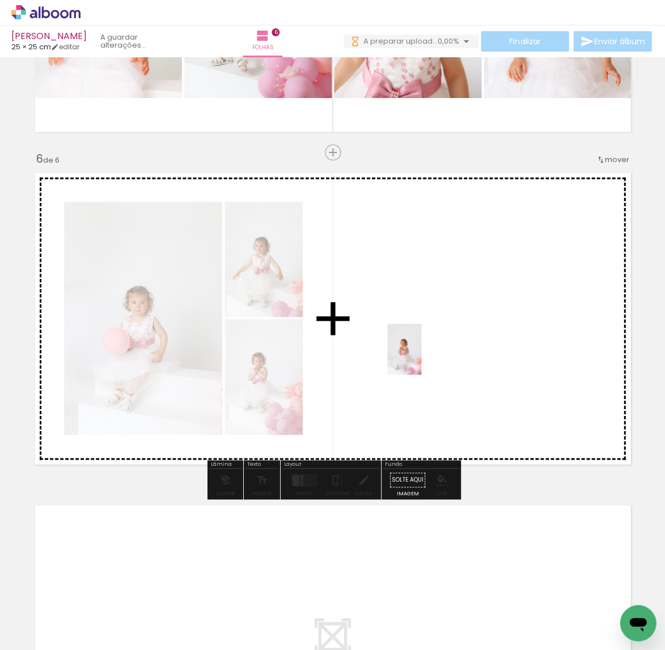
drag, startPoint x: 308, startPoint y: 597, endPoint x: 421, endPoint y: 358, distance: 263.9
click at [421, 358] on quentale-workspace at bounding box center [332, 325] width 665 height 650
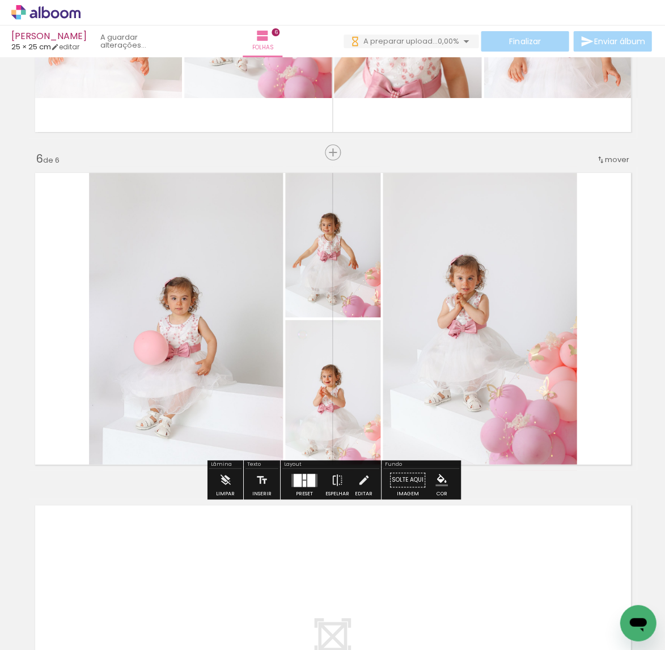
click at [303, 480] on div at bounding box center [304, 483] width 3 height 6
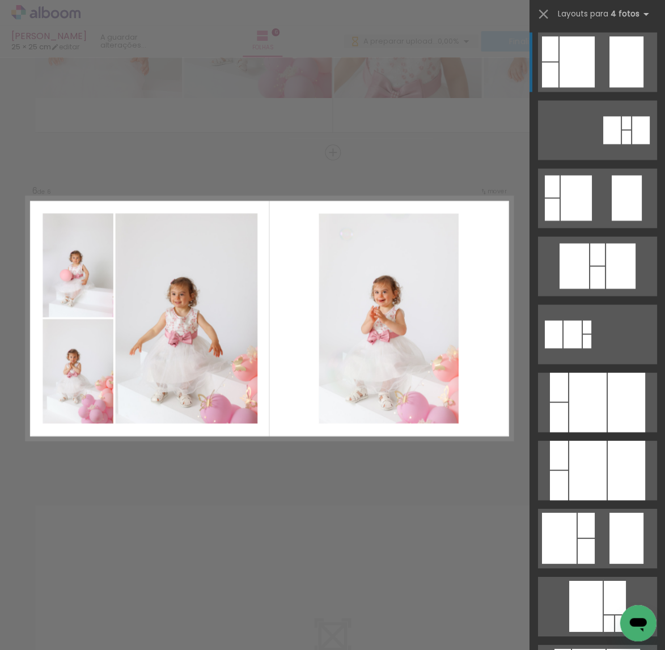
scroll to position [1136, 0]
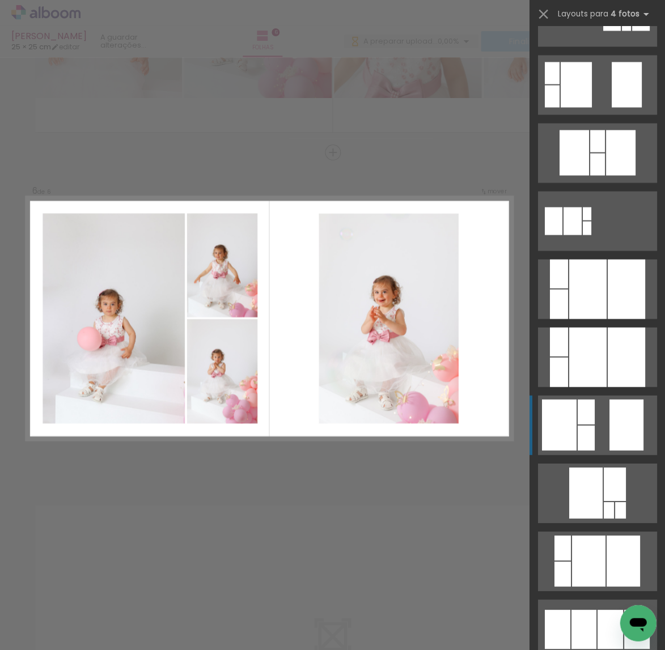
click at [577, 418] on div at bounding box center [585, 411] width 17 height 25
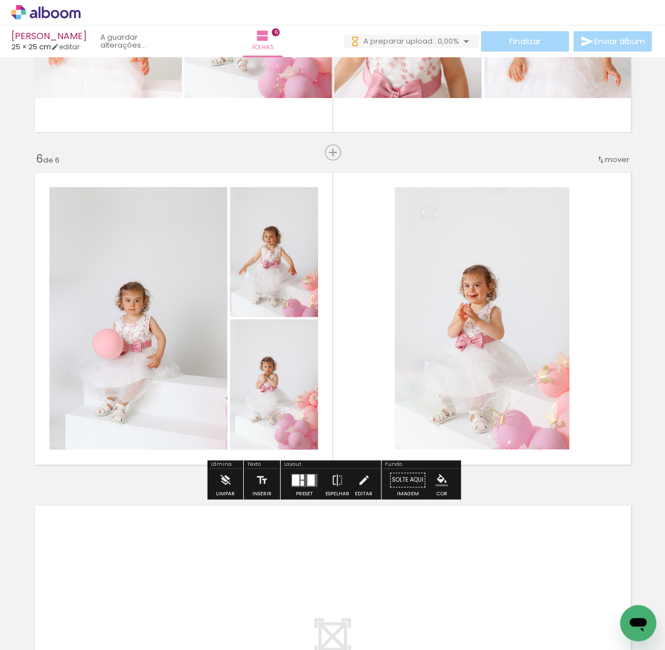
click at [357, 484] on iron-icon at bounding box center [363, 480] width 12 height 23
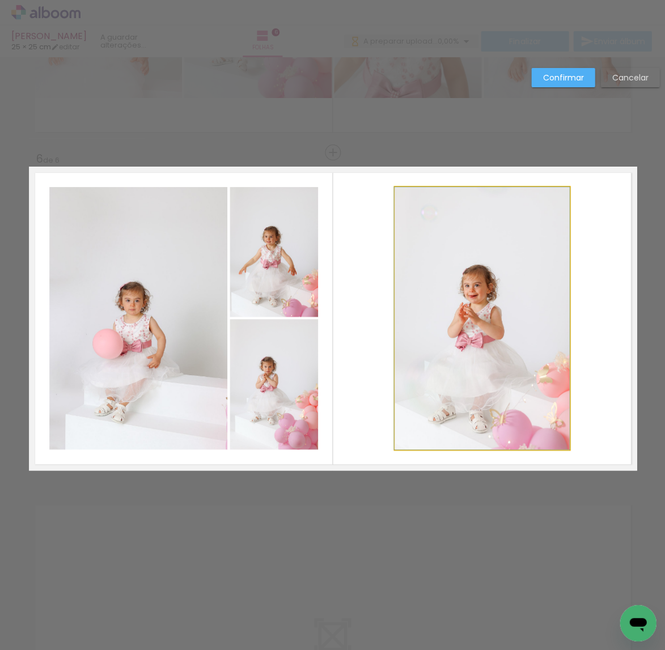
click at [459, 330] on quentale-photo at bounding box center [481, 318] width 175 height 262
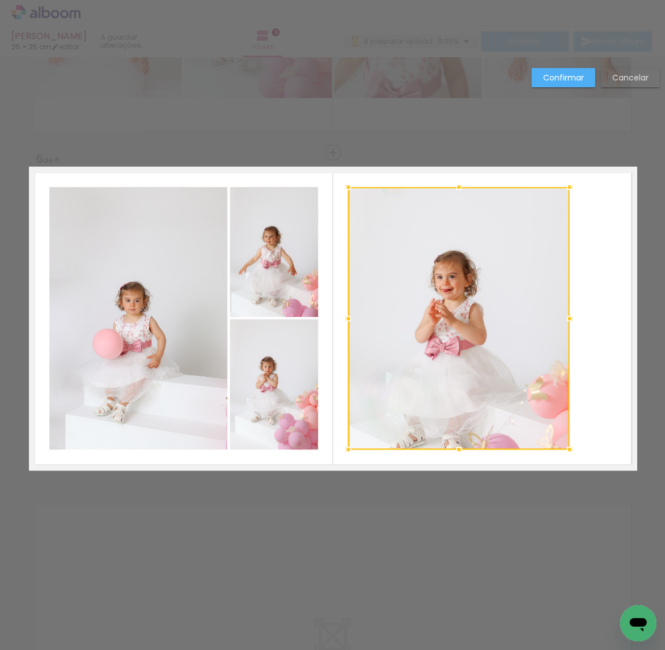
drag, startPoint x: 387, startPoint y: 317, endPoint x: 295, endPoint y: 325, distance: 92.7
click at [287, 325] on album-spread "6 de 6" at bounding box center [333, 319] width 608 height 304
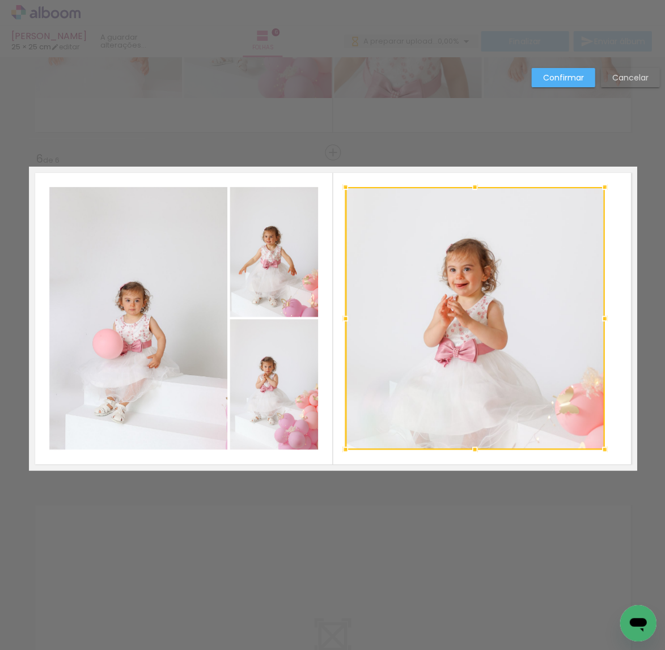
drag, startPoint x: 569, startPoint y: 315, endPoint x: 558, endPoint y: 321, distance: 12.4
click at [604, 317] on div at bounding box center [604, 318] width 23 height 23
drag, startPoint x: 540, startPoint y: 321, endPoint x: 516, endPoint y: 326, distance: 24.2
click at [540, 321] on div at bounding box center [474, 318] width 259 height 262
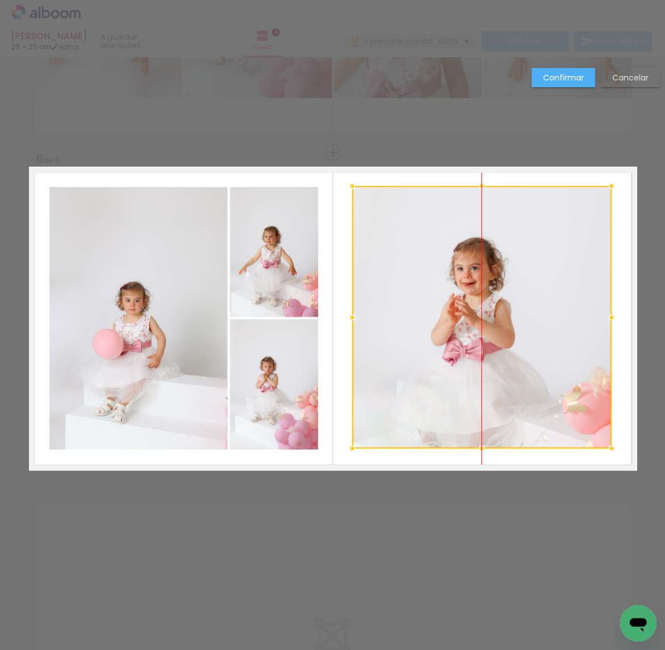
drag, startPoint x: 495, startPoint y: 326, endPoint x: 502, endPoint y: 325, distance: 7.5
click at [502, 325] on div at bounding box center [481, 317] width 259 height 262
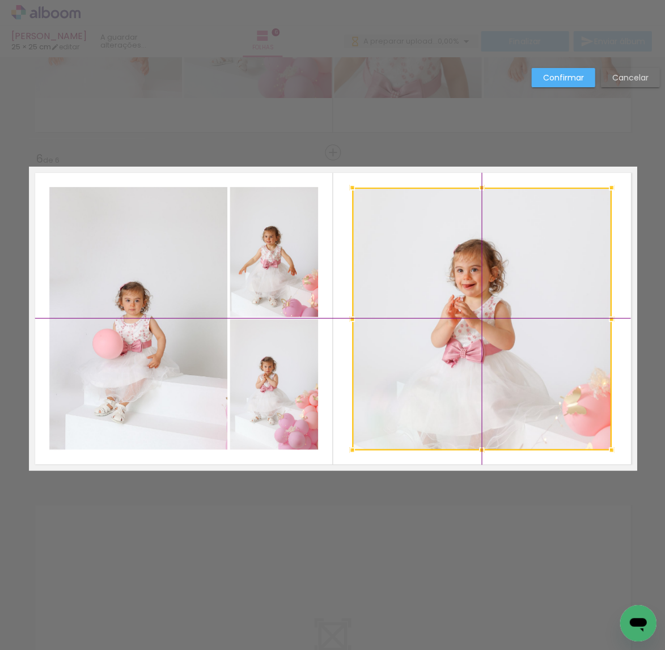
click at [503, 320] on div at bounding box center [481, 319] width 259 height 262
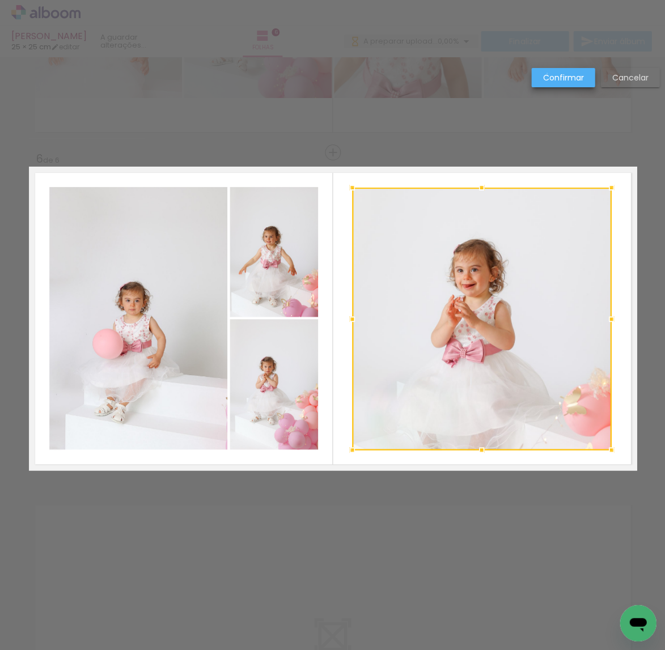
drag, startPoint x: 546, startPoint y: 74, endPoint x: 540, endPoint y: 117, distance: 43.6
click at [0, 0] on slot "Confirmar" at bounding box center [0, 0] width 0 height 0
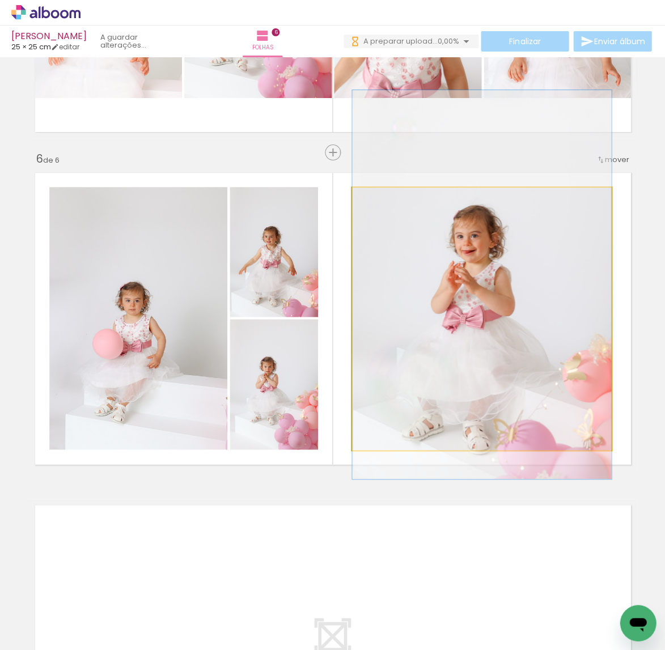
drag, startPoint x: 524, startPoint y: 277, endPoint x: 526, endPoint y: 247, distance: 30.1
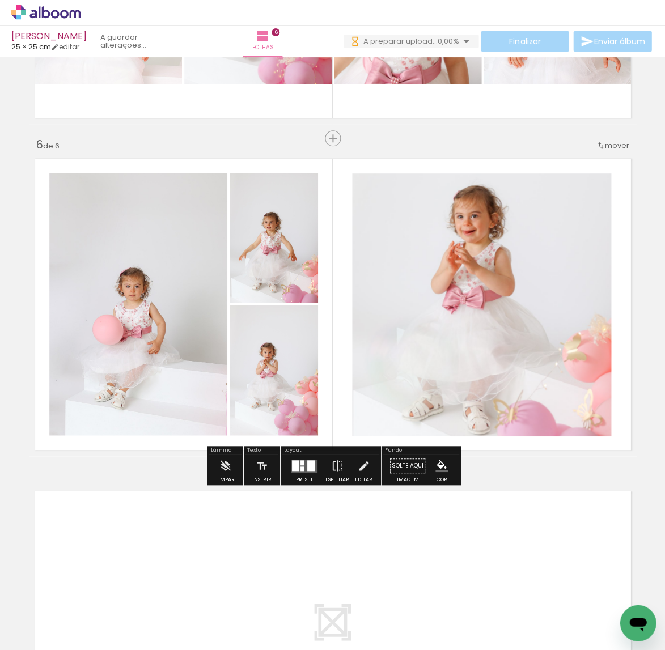
scroll to position [1601, 0]
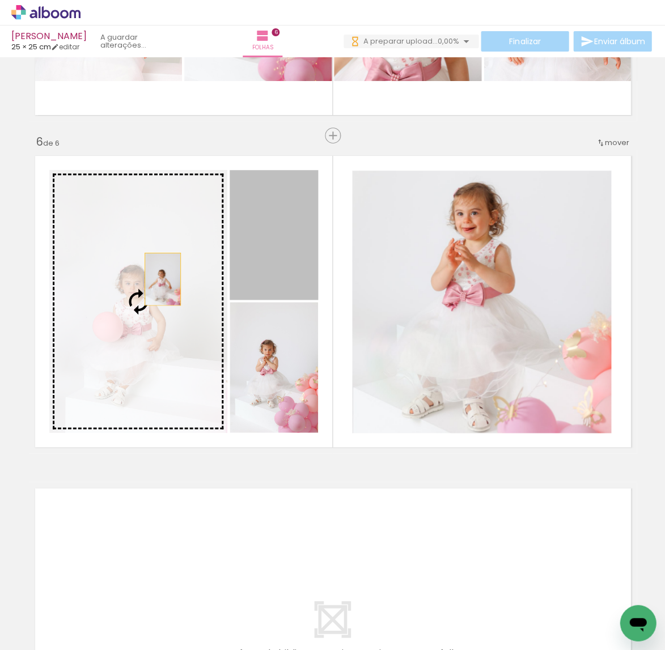
drag, startPoint x: 273, startPoint y: 239, endPoint x: 162, endPoint y: 279, distance: 118.3
click at [0, 0] on slot at bounding box center [0, 0] width 0 height 0
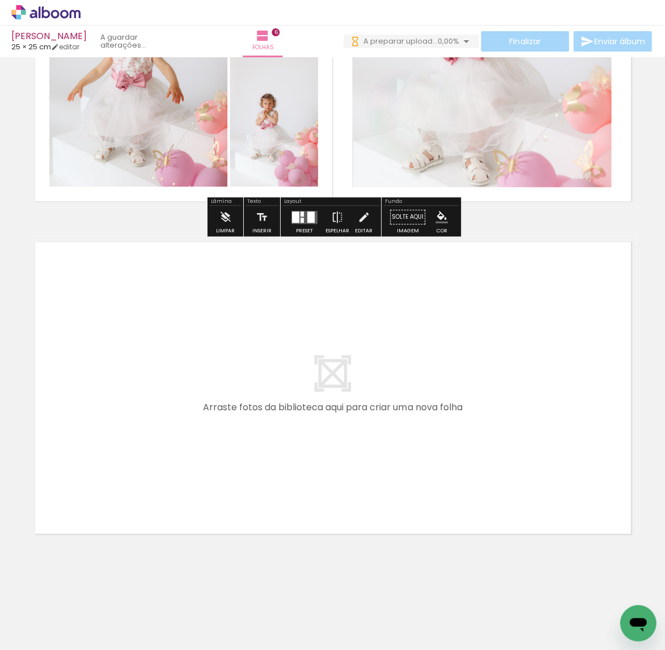
scroll to position [0, 392]
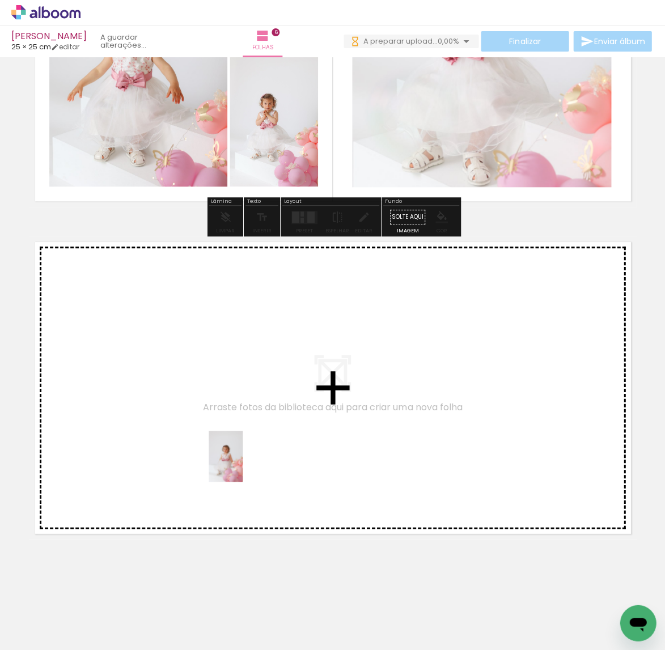
click at [241, 468] on quentale-workspace at bounding box center [332, 325] width 665 height 650
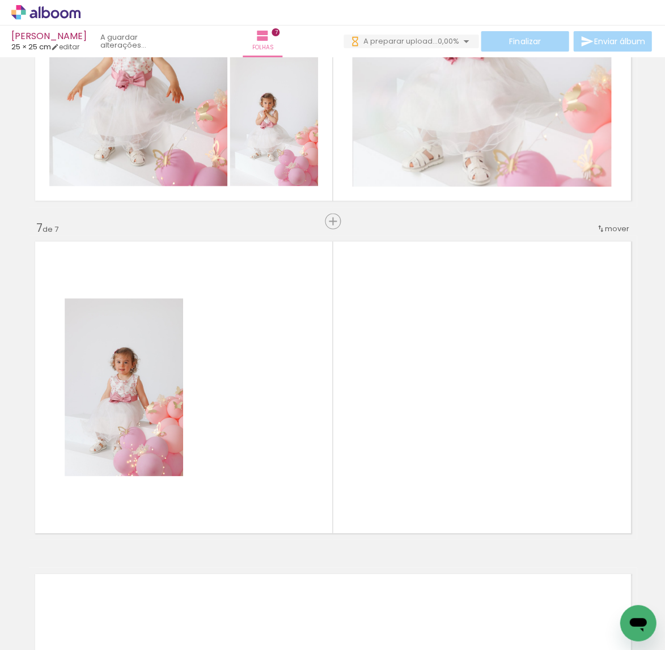
scroll to position [1917, 0]
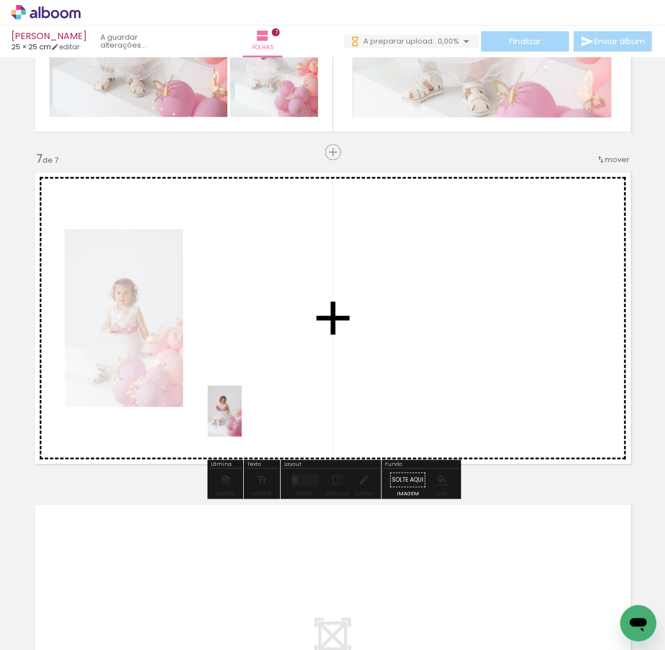
drag, startPoint x: 238, startPoint y: 428, endPoint x: 301, endPoint y: 498, distance: 94.3
click at [241, 419] on quentale-workspace at bounding box center [332, 325] width 665 height 650
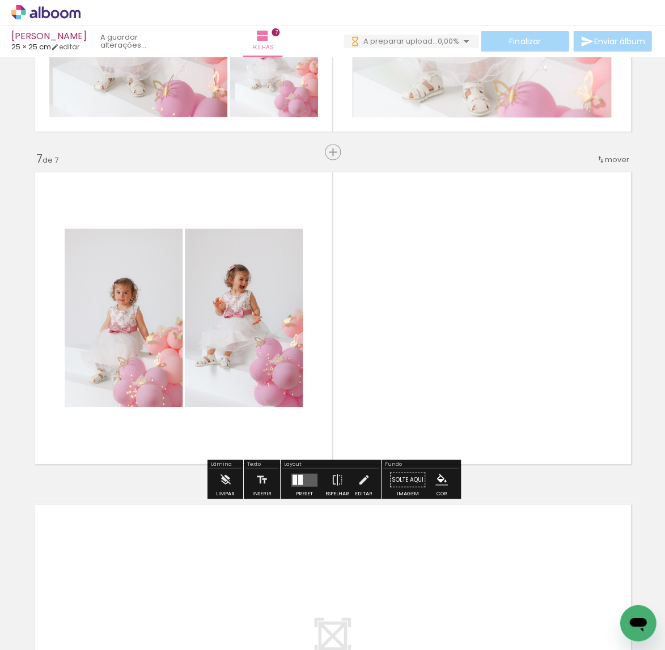
scroll to position [0, 801]
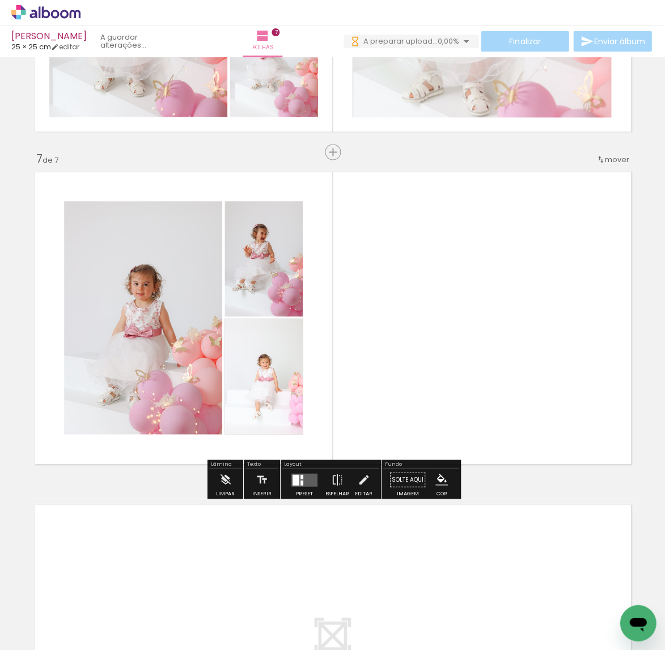
drag, startPoint x: 329, startPoint y: 610, endPoint x: 434, endPoint y: 380, distance: 253.1
click at [434, 380] on quentale-workspace at bounding box center [332, 325] width 665 height 650
click at [307, 475] on quentale-layouter at bounding box center [304, 479] width 26 height 13
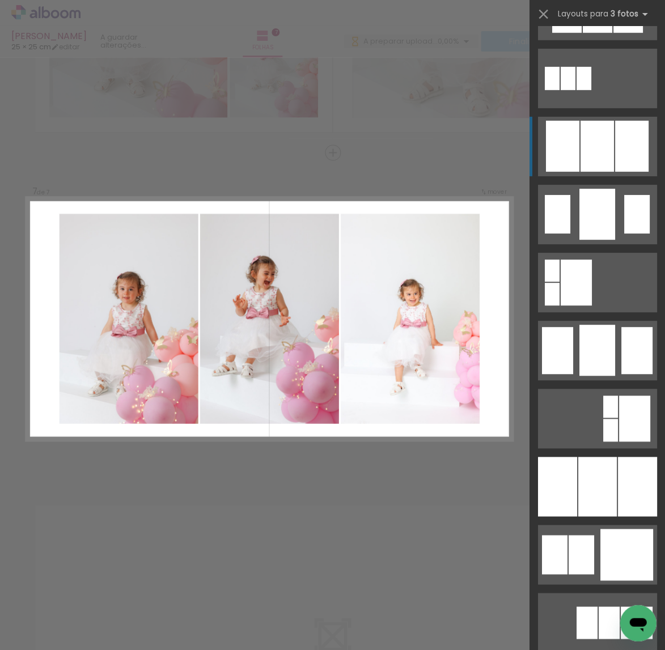
scroll to position [763, 0]
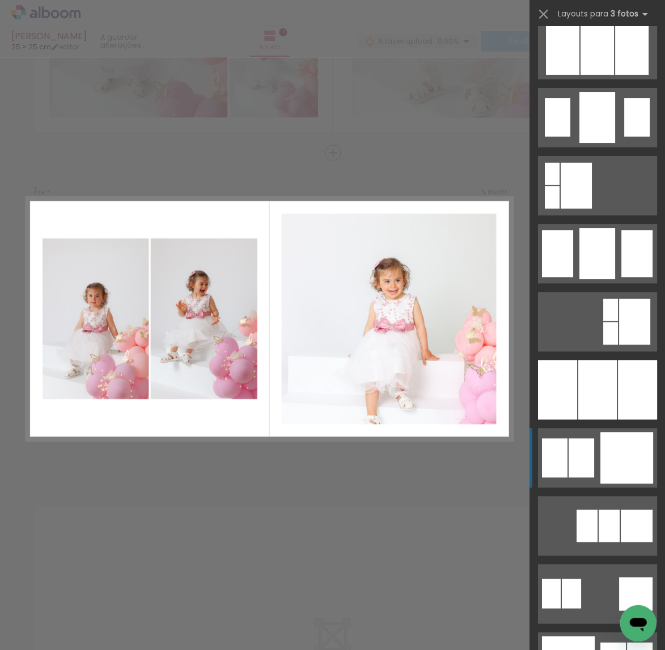
click at [611, 452] on div at bounding box center [626, 458] width 53 height 52
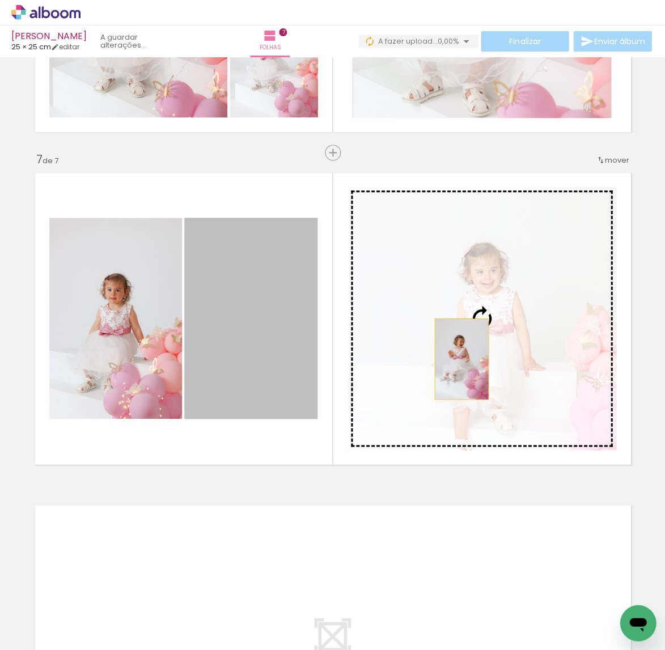
drag, startPoint x: 380, startPoint y: 359, endPoint x: 485, endPoint y: 359, distance: 105.4
click at [0, 0] on slot at bounding box center [0, 0] width 0 height 0
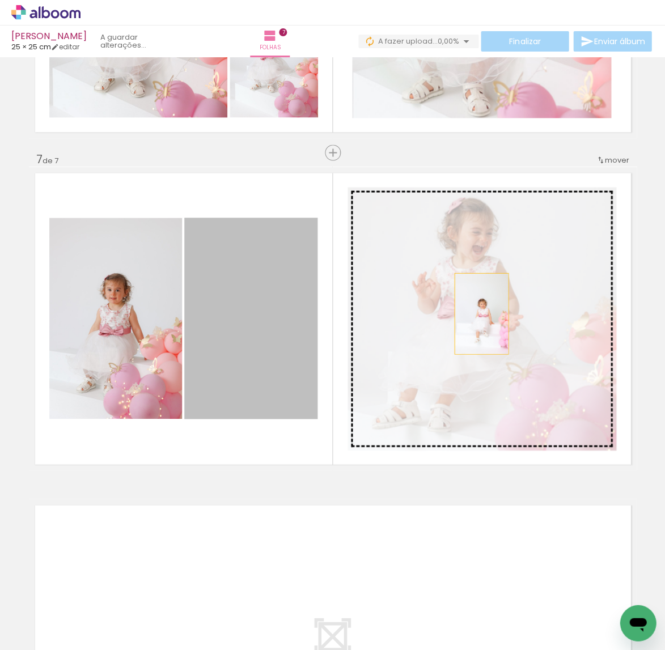
drag, startPoint x: 284, startPoint y: 314, endPoint x: 481, endPoint y: 313, distance: 196.7
click at [0, 0] on slot at bounding box center [0, 0] width 0 height 0
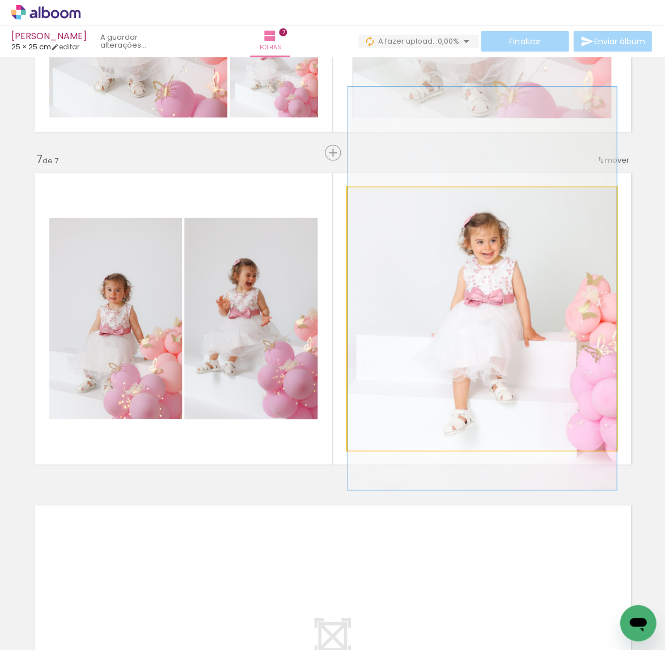
drag, startPoint x: 490, startPoint y: 314, endPoint x: 490, endPoint y: 285, distance: 29.5
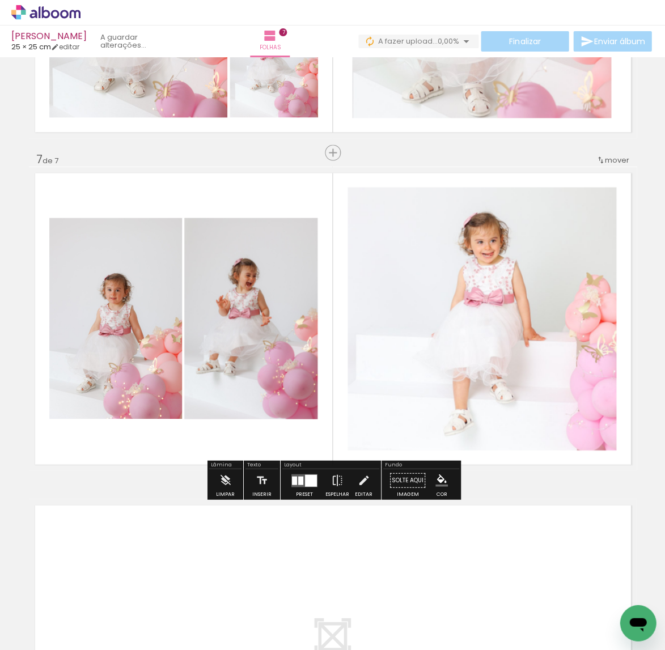
click at [0, 0] on slot "P&B" at bounding box center [0, 0] width 0 height 0
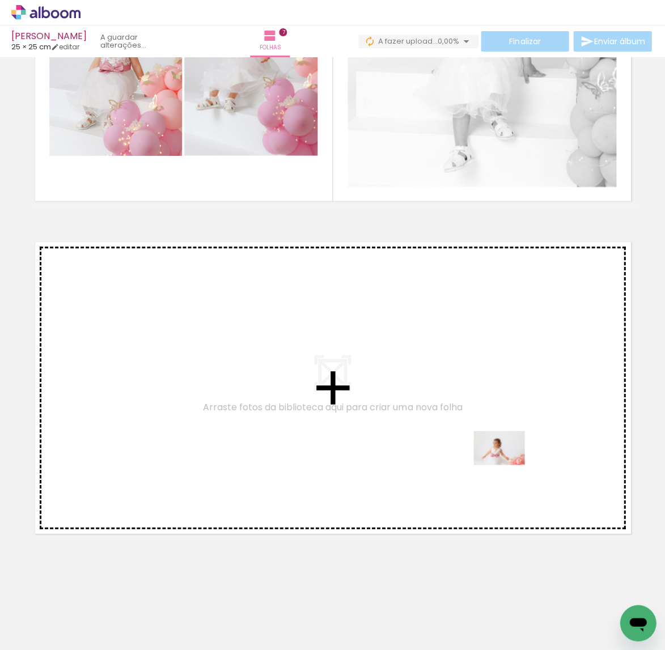
click at [506, 468] on quentale-workspace at bounding box center [332, 325] width 665 height 650
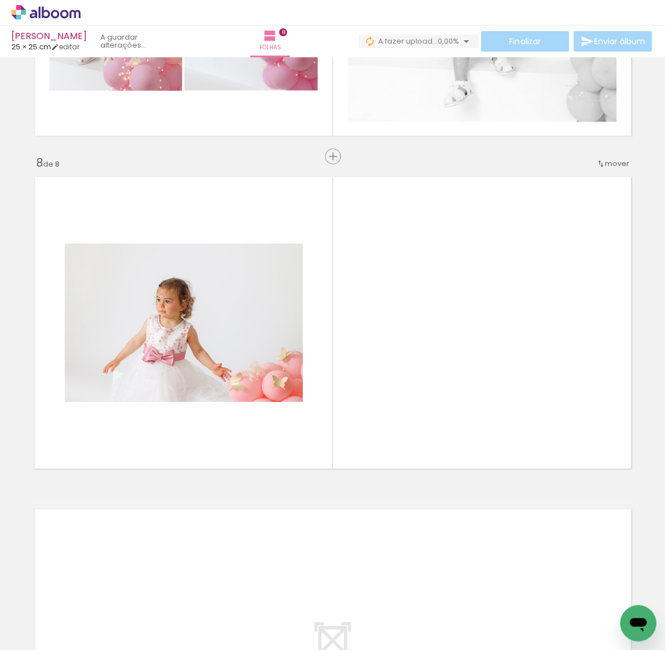
scroll to position [2249, 0]
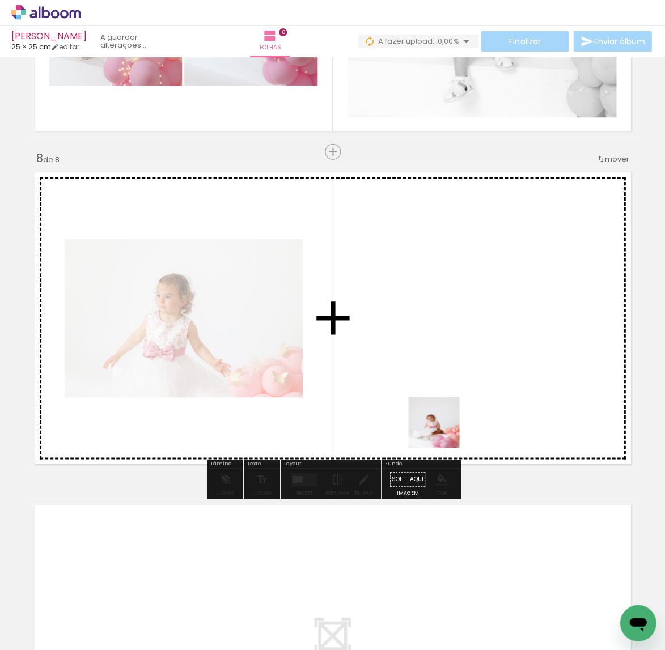
drag, startPoint x: 442, startPoint y: 461, endPoint x: 442, endPoint y: 422, distance: 39.1
click at [442, 422] on quentale-workspace at bounding box center [332, 325] width 665 height 650
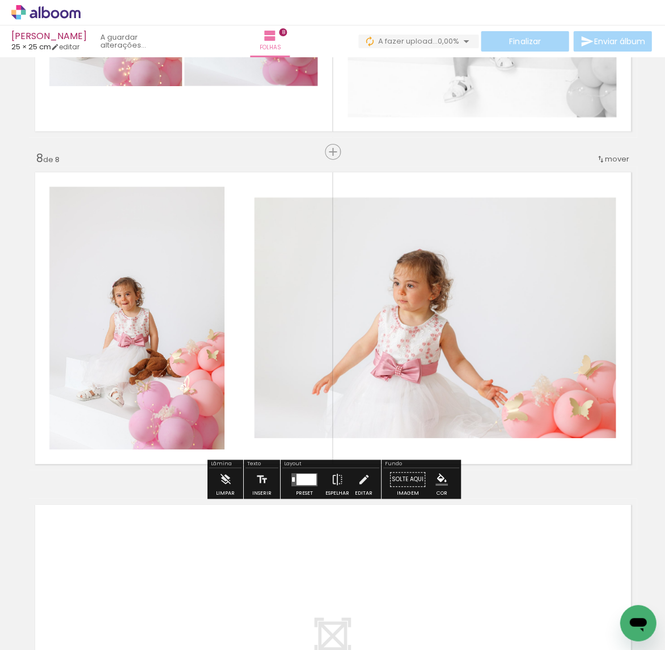
click at [298, 478] on div at bounding box center [306, 478] width 20 height 11
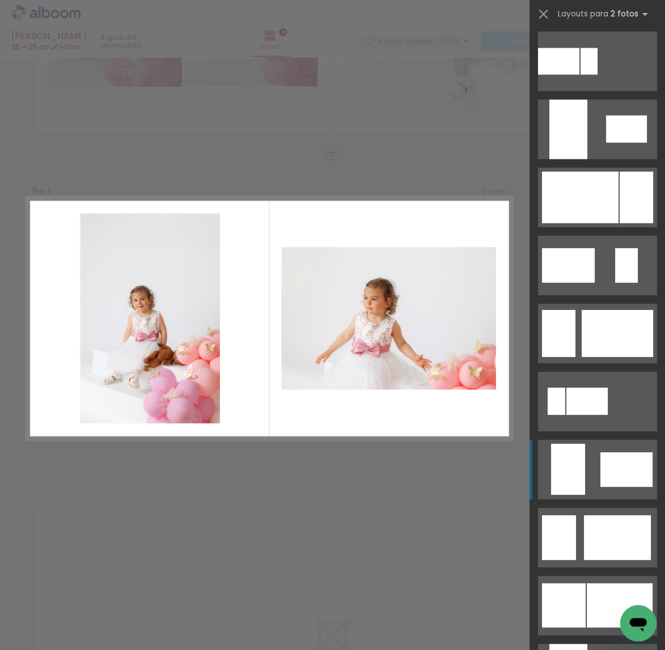
scroll to position [448, 0]
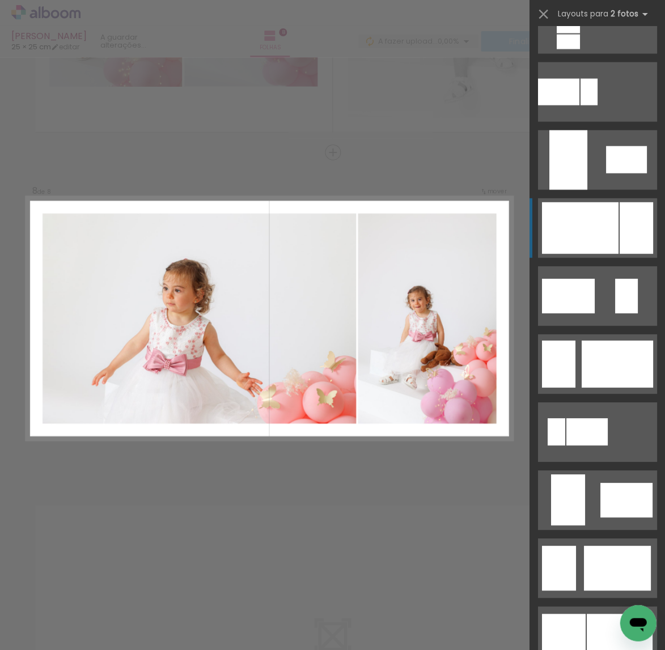
click at [610, 239] on div at bounding box center [579, 228] width 77 height 52
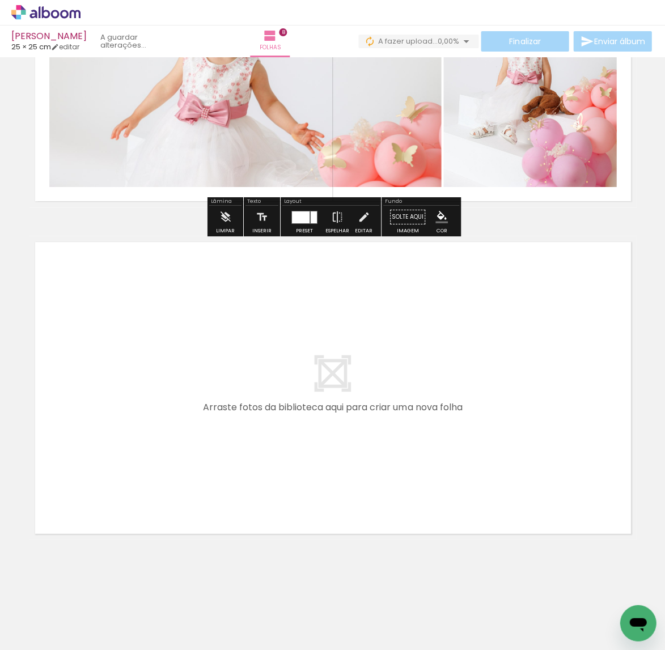
scroll to position [0, 1256]
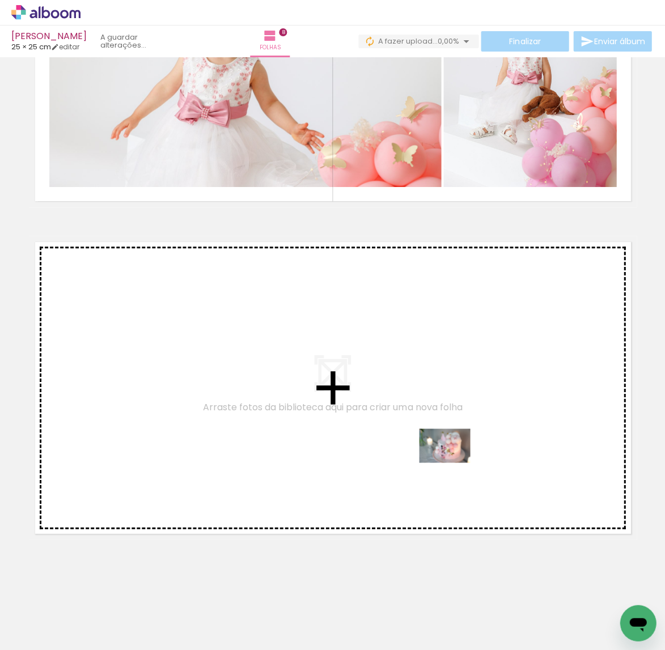
click at [452, 440] on quentale-workspace at bounding box center [332, 325] width 665 height 650
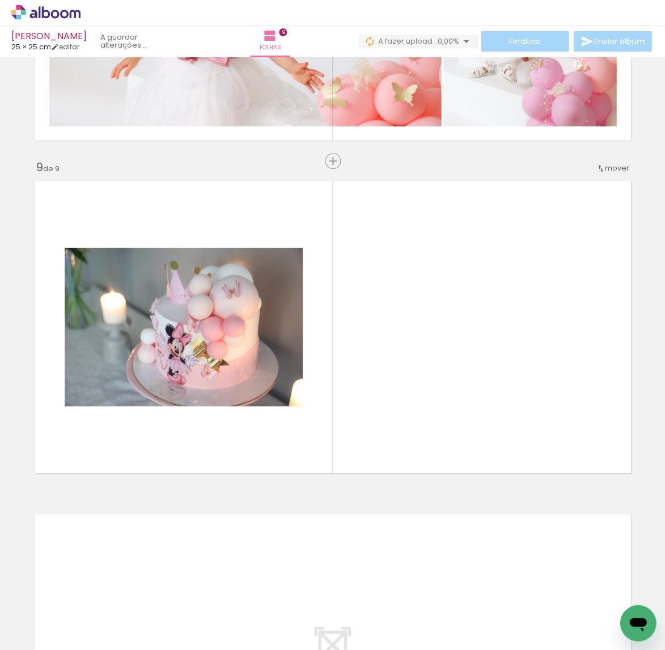
scroll to position [2580, 0]
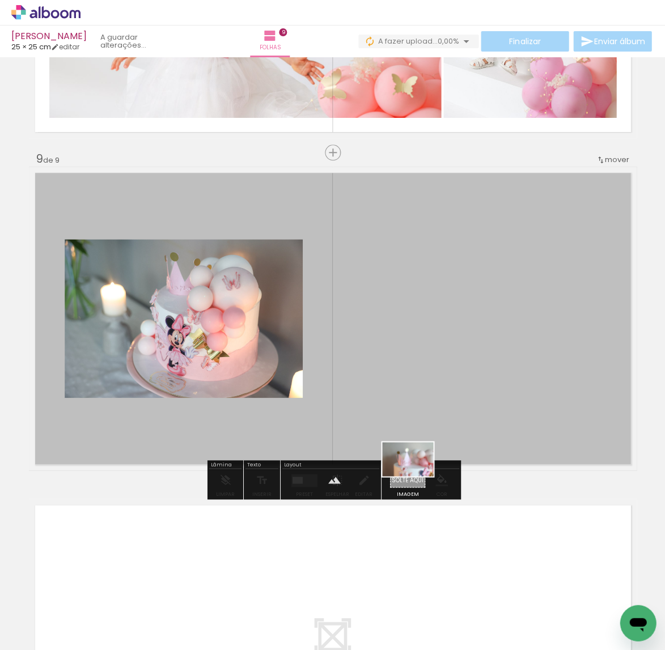
drag, startPoint x: 513, startPoint y: 601, endPoint x: 416, endPoint y: 476, distance: 158.3
click at [416, 476] on quentale-workspace at bounding box center [332, 325] width 665 height 650
